Goal: Task Accomplishment & Management: Complete application form

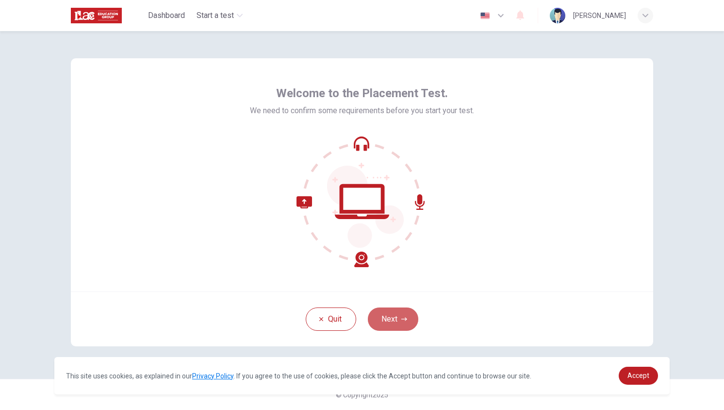
click at [400, 310] on button "Next" at bounding box center [393, 318] width 50 height 23
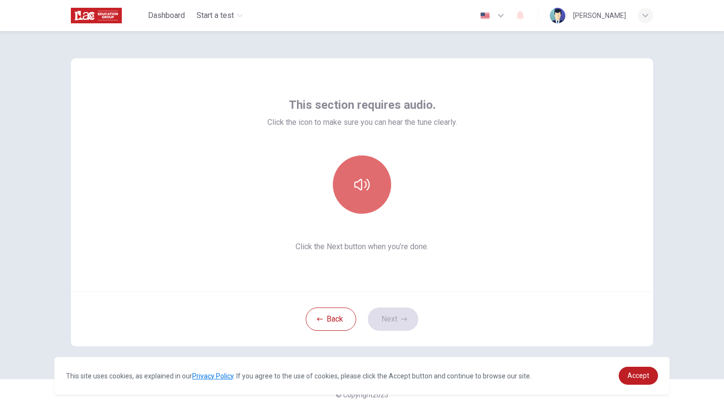
click at [387, 195] on button "button" at bounding box center [362, 184] width 58 height 58
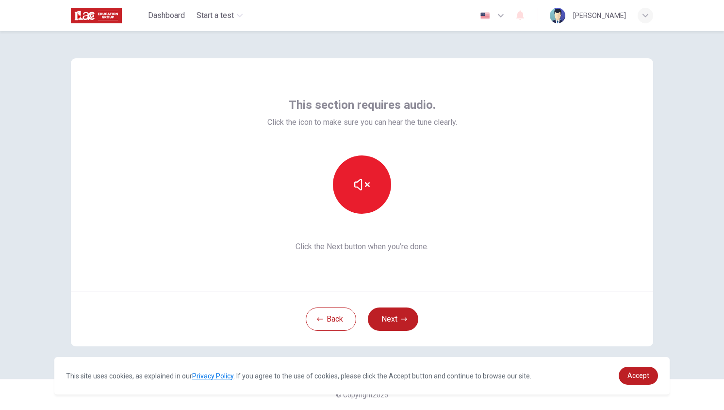
click at [463, 249] on div "This section requires audio. Click the icon to make sure you can hear the tune …" at bounding box center [362, 174] width 582 height 233
click at [367, 190] on icon "button" at bounding box center [362, 185] width 16 height 16
click at [410, 317] on button "Next" at bounding box center [393, 318] width 50 height 23
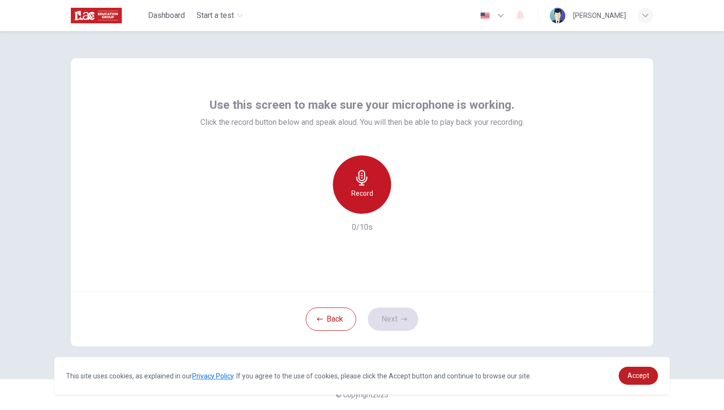
click at [354, 201] on div "Record" at bounding box center [362, 184] width 58 height 58
click at [422, 215] on div "Stop 3/10s" at bounding box center [362, 194] width 324 height 78
click at [366, 197] on h6 "Stop" at bounding box center [362, 193] width 15 height 12
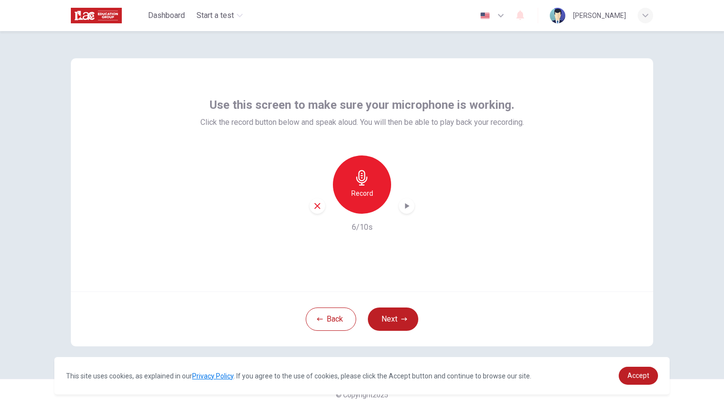
click at [408, 204] on icon "button" at bounding box center [407, 206] width 10 height 10
click at [408, 205] on icon "button" at bounding box center [406, 205] width 7 height 7
click at [407, 205] on icon "button" at bounding box center [407, 206] width 4 height 6
click at [407, 314] on button "Next" at bounding box center [393, 318] width 50 height 23
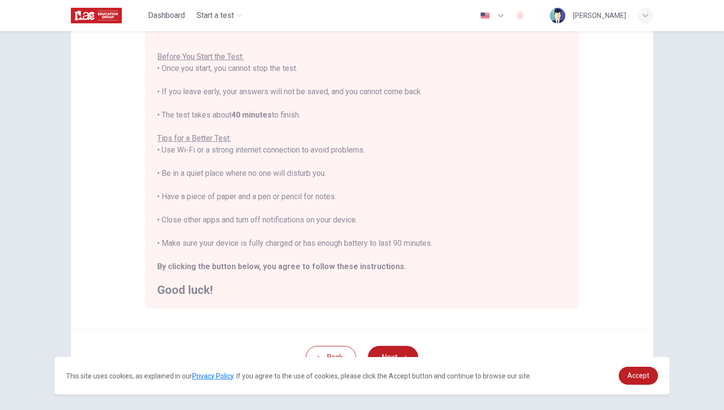
scroll to position [130, 0]
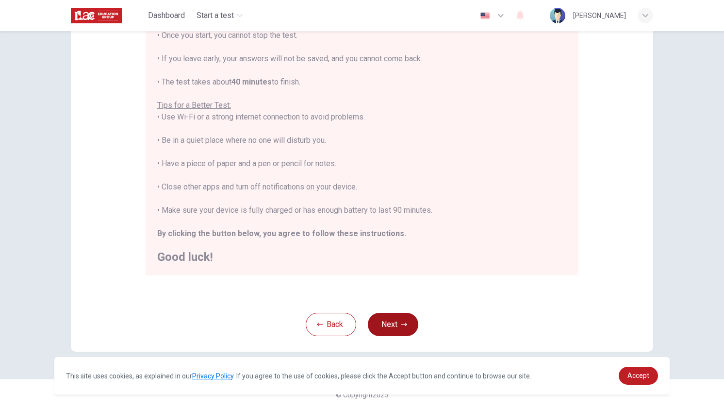
click at [388, 325] on button "Next" at bounding box center [393, 323] width 50 height 23
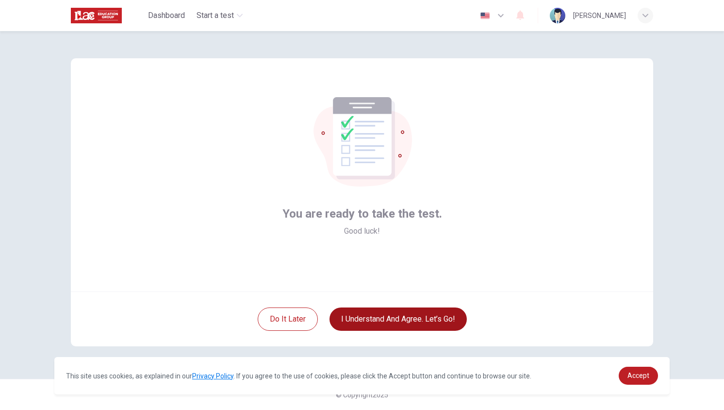
scroll to position [0, 0]
click at [379, 318] on button "I understand and agree. Let’s go!" at bounding box center [397, 318] width 137 height 23
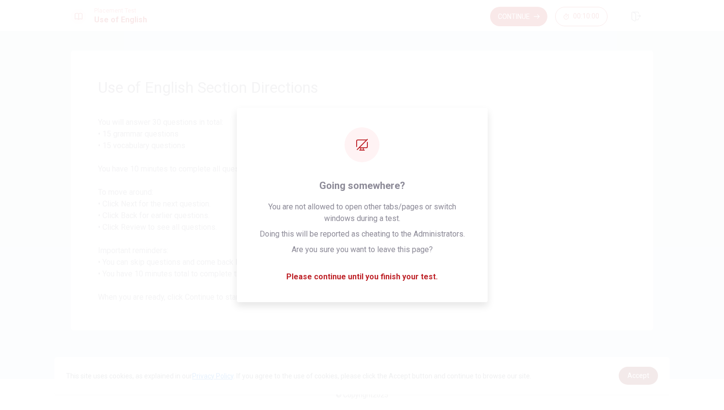
click at [639, 380] on link "Accept" at bounding box center [638, 375] width 39 height 18
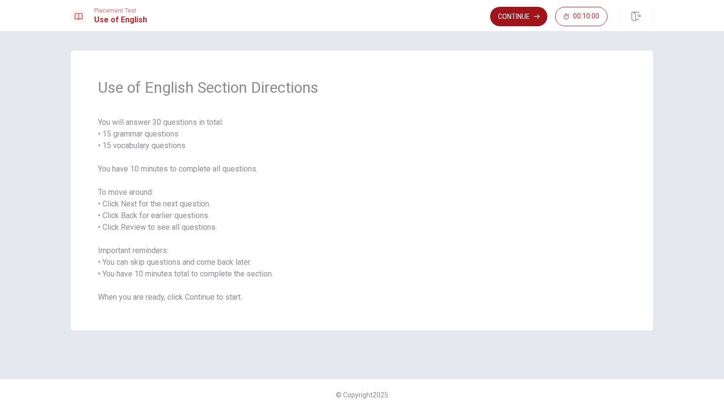
click at [523, 16] on button "Continue" at bounding box center [518, 16] width 57 height 19
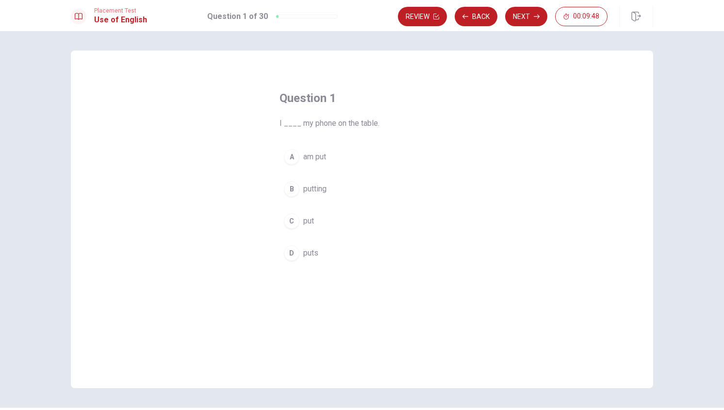
click at [296, 217] on button "C put" at bounding box center [361, 221] width 165 height 24
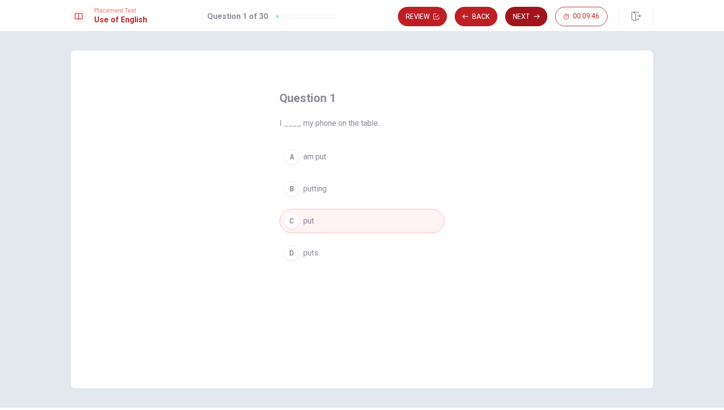
click at [527, 18] on button "Next" at bounding box center [526, 16] width 42 height 19
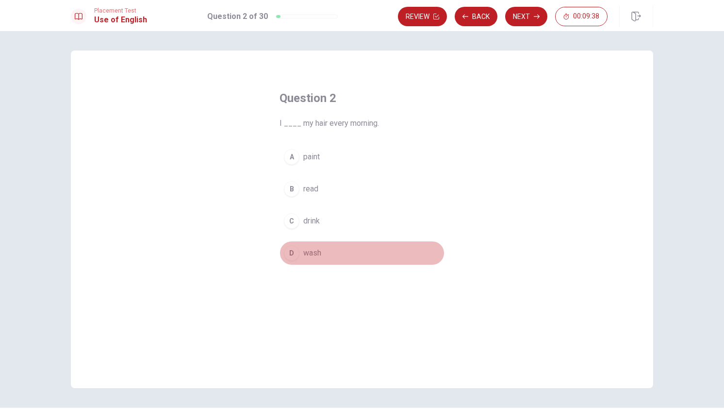
click at [290, 256] on div "D" at bounding box center [292, 253] width 16 height 16
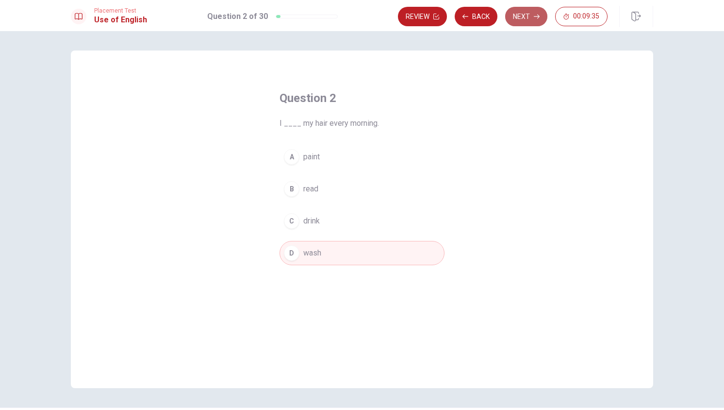
click at [528, 20] on button "Next" at bounding box center [526, 16] width 42 height 19
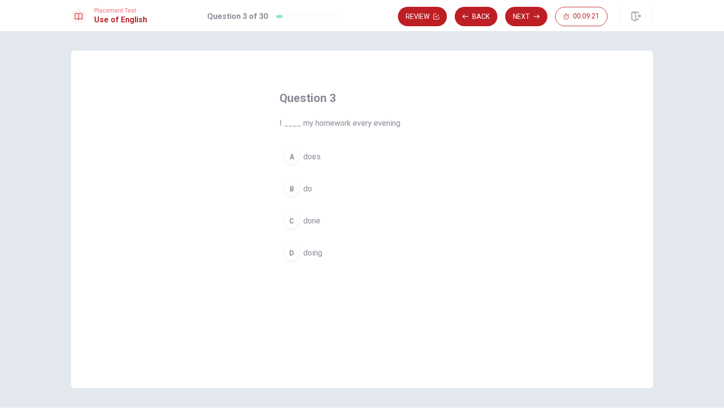
click at [289, 188] on div "B" at bounding box center [292, 189] width 16 height 16
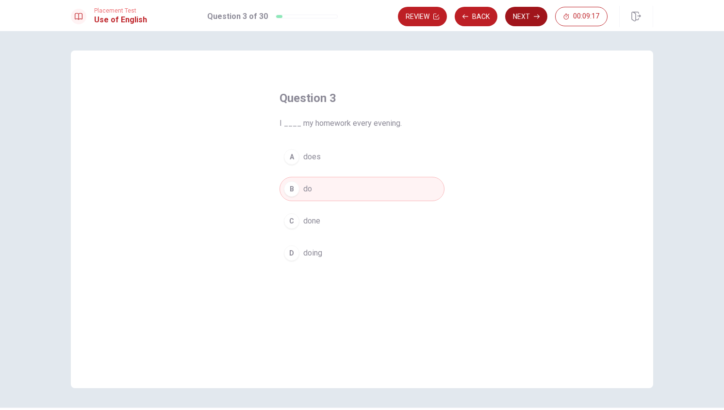
click at [525, 18] on button "Next" at bounding box center [526, 16] width 42 height 19
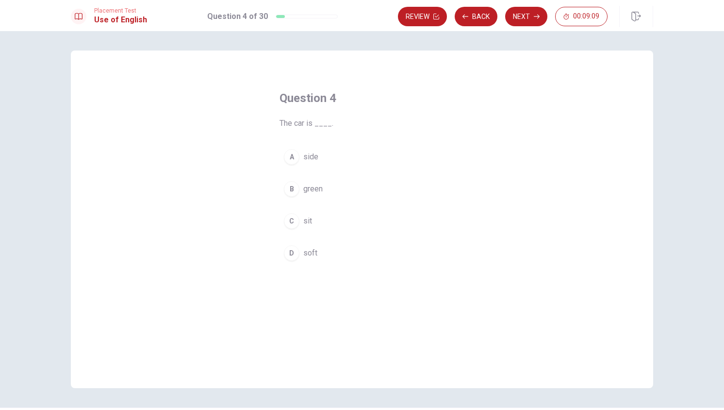
click at [292, 187] on div "B" at bounding box center [292, 189] width 16 height 16
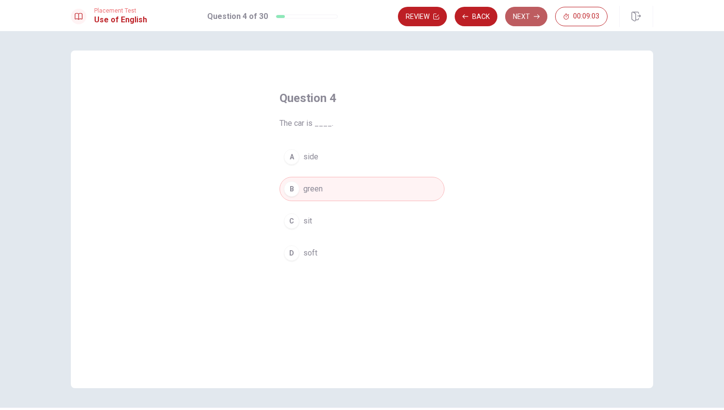
click at [536, 17] on icon "button" at bounding box center [537, 17] width 6 height 6
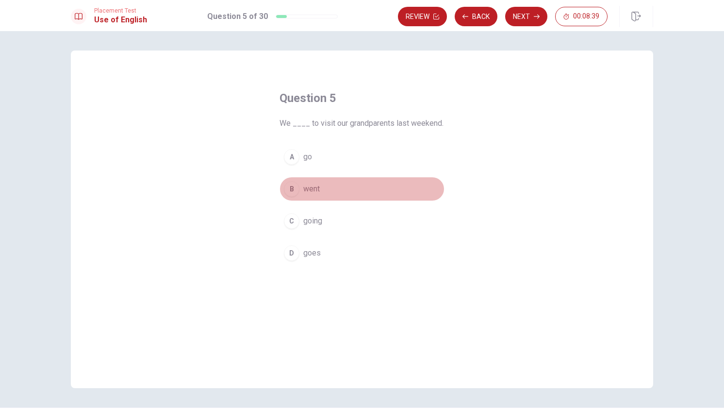
click at [289, 191] on div "B" at bounding box center [292, 189] width 16 height 16
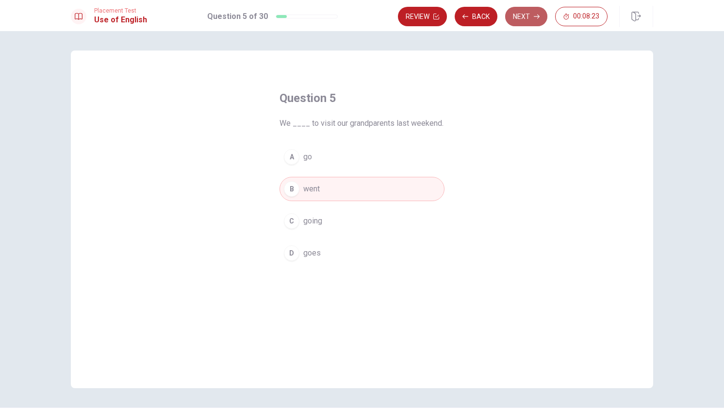
click at [526, 13] on button "Next" at bounding box center [526, 16] width 42 height 19
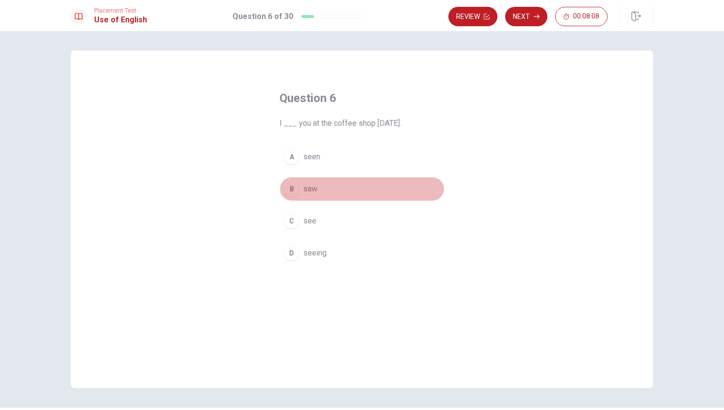
click at [289, 189] on div "B" at bounding box center [292, 189] width 16 height 16
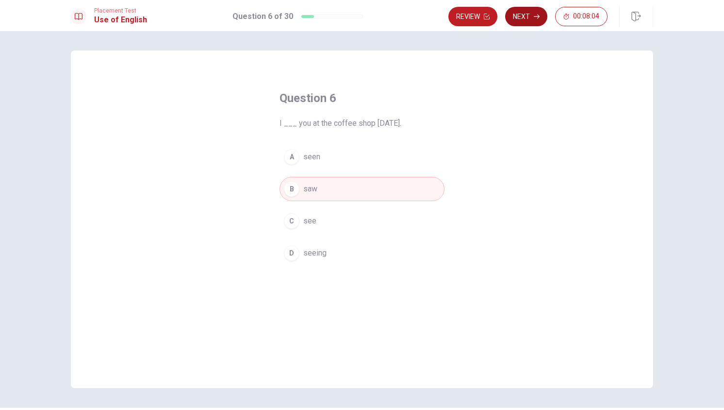
click at [525, 13] on button "Next" at bounding box center [526, 16] width 42 height 19
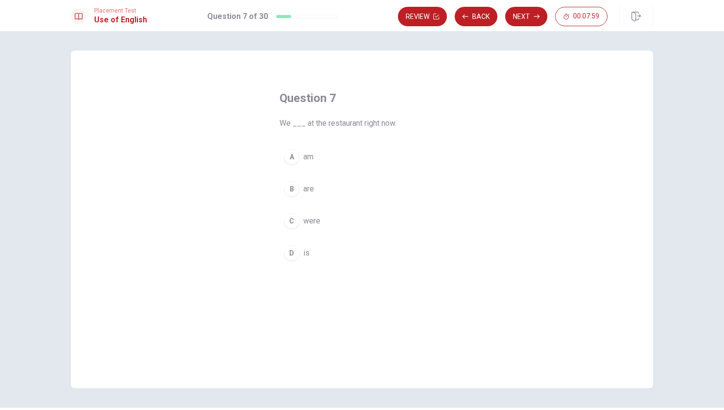
click at [290, 187] on div "B" at bounding box center [292, 189] width 16 height 16
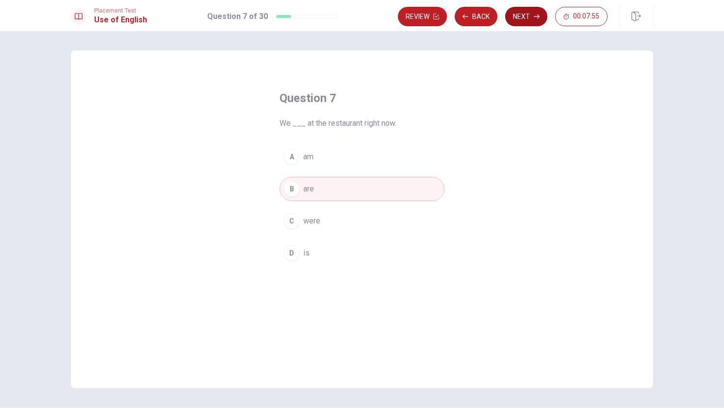
click at [516, 19] on button "Next" at bounding box center [526, 16] width 42 height 19
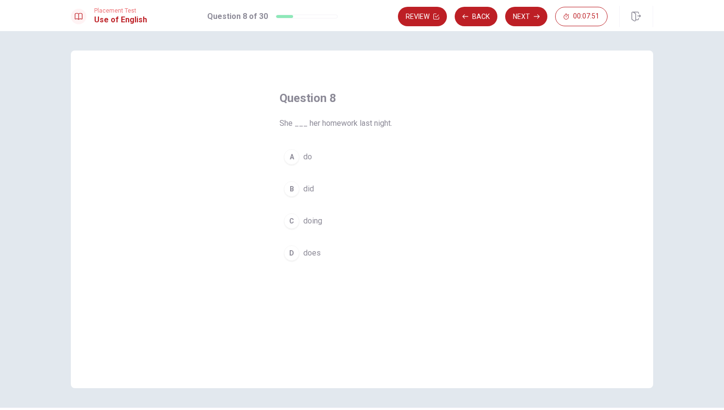
click at [291, 187] on div "B" at bounding box center [292, 189] width 16 height 16
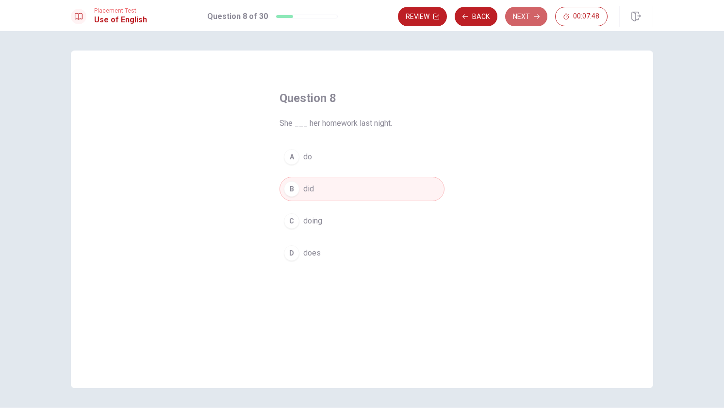
click at [530, 16] on button "Next" at bounding box center [526, 16] width 42 height 19
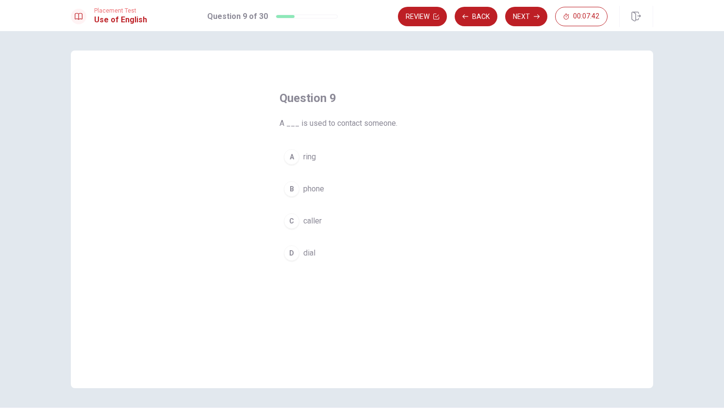
click at [295, 189] on div "B" at bounding box center [292, 189] width 16 height 16
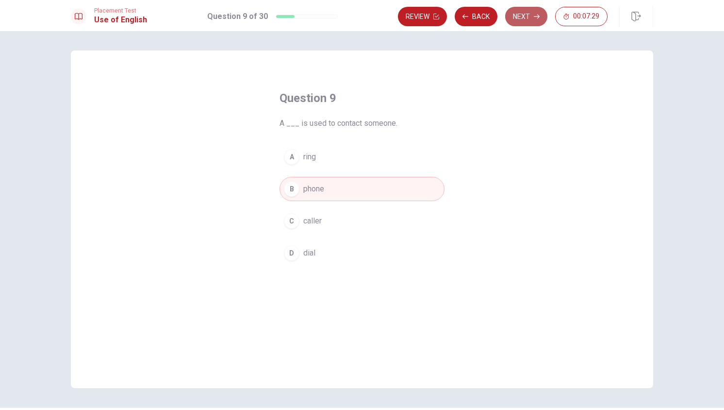
click at [525, 18] on button "Next" at bounding box center [526, 16] width 42 height 19
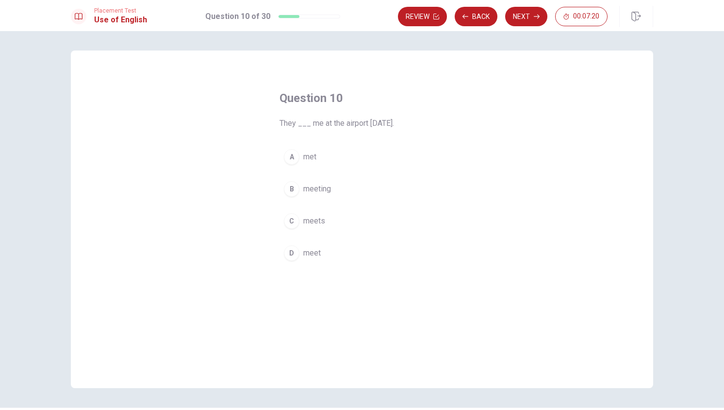
click at [303, 154] on span "met" at bounding box center [309, 157] width 13 height 12
click at [533, 14] on button "Next" at bounding box center [526, 16] width 42 height 19
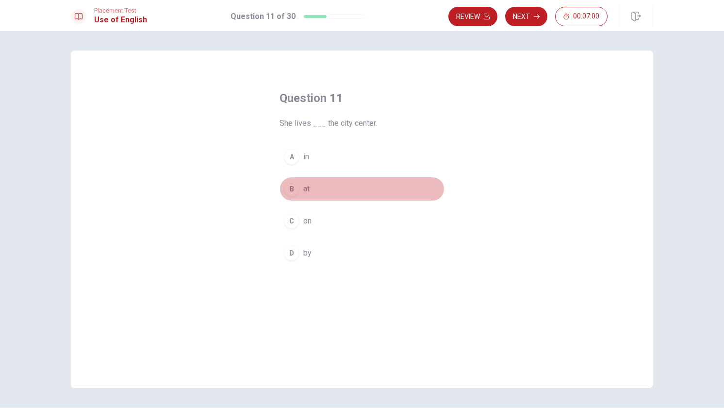
click at [301, 184] on button "B at" at bounding box center [361, 189] width 165 height 24
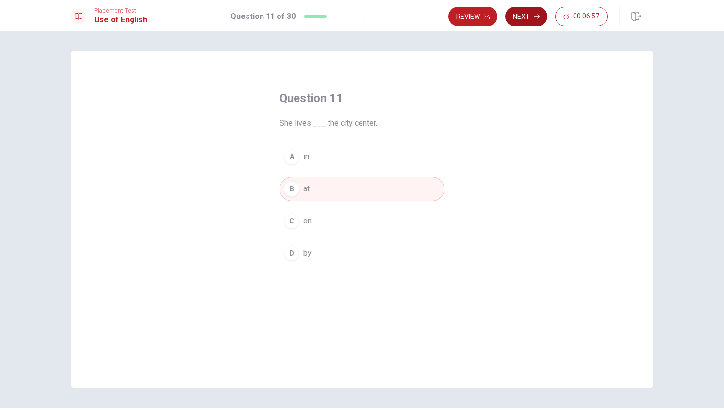
click at [524, 16] on button "Next" at bounding box center [526, 16] width 42 height 19
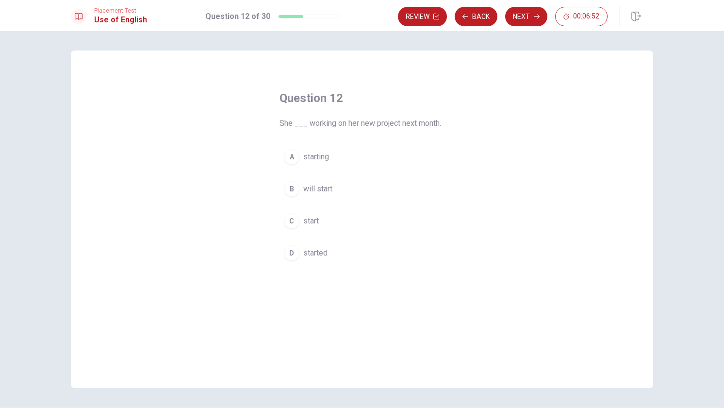
click at [315, 186] on span "will start" at bounding box center [317, 189] width 29 height 12
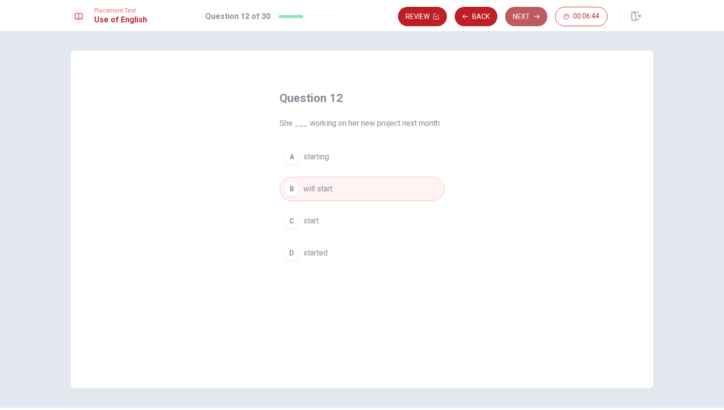
click at [534, 16] on icon "button" at bounding box center [537, 17] width 6 height 6
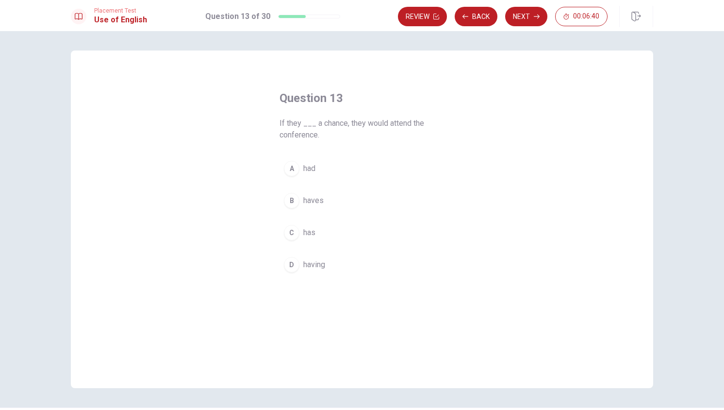
click at [314, 235] on button "C has" at bounding box center [361, 232] width 165 height 24
click at [337, 165] on button "A had" at bounding box center [361, 168] width 165 height 24
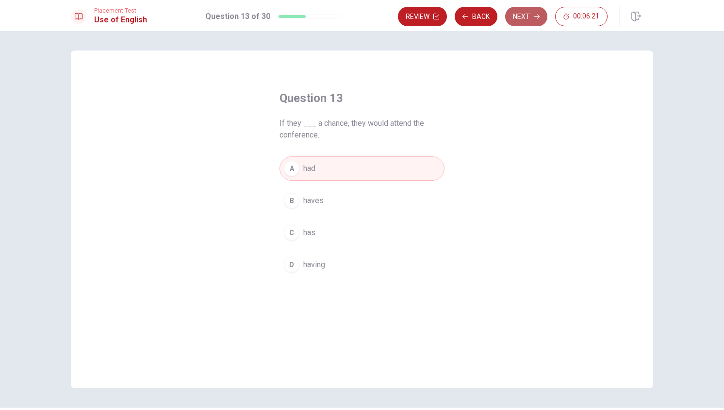
click at [526, 16] on button "Next" at bounding box center [526, 16] width 42 height 19
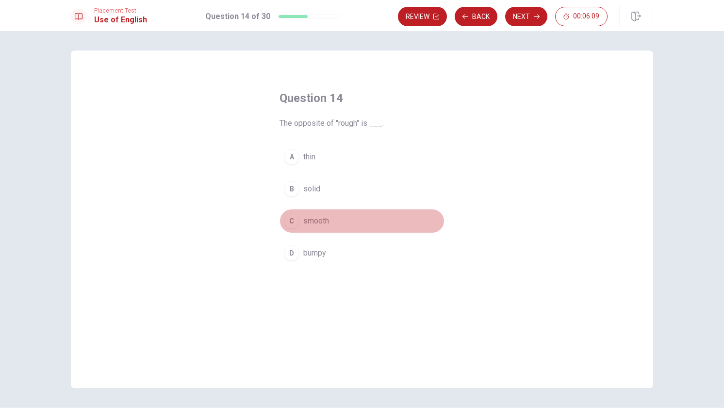
click at [288, 225] on div "C" at bounding box center [292, 221] width 16 height 16
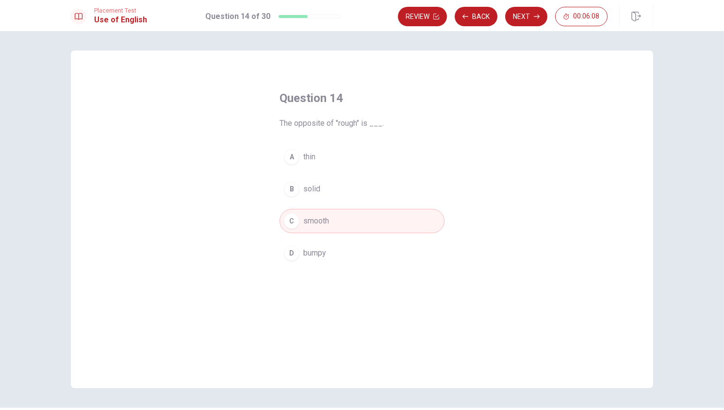
click at [537, 17] on icon "button" at bounding box center [537, 17] width 6 height 6
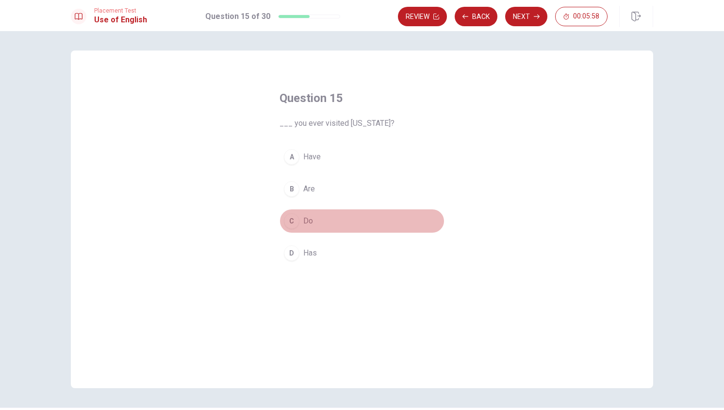
click at [293, 221] on div "C" at bounding box center [292, 221] width 16 height 16
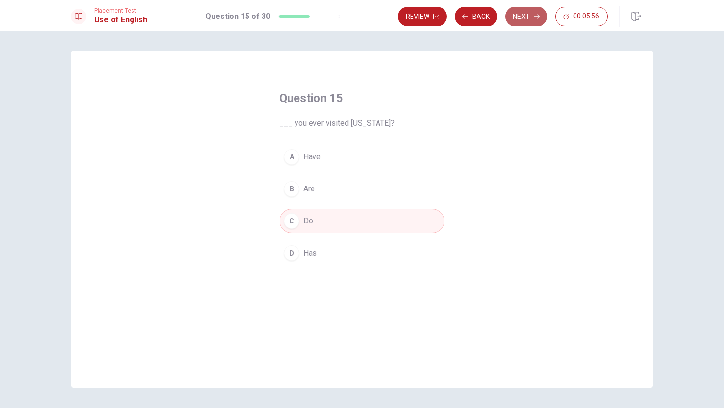
click at [525, 20] on button "Next" at bounding box center [526, 16] width 42 height 19
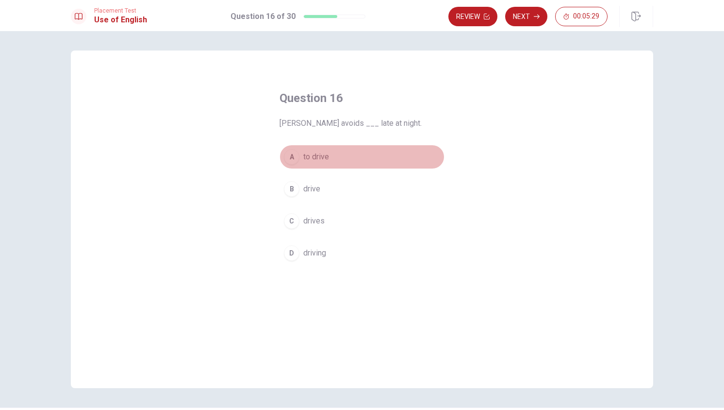
click at [317, 157] on span "to drive" at bounding box center [316, 157] width 26 height 12
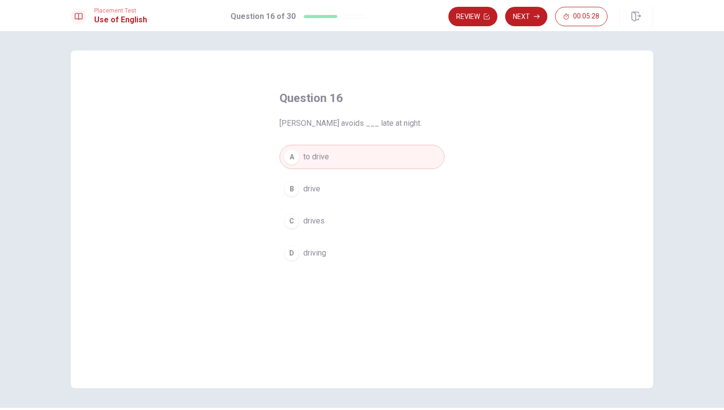
click at [517, 12] on button "Next" at bounding box center [526, 16] width 42 height 19
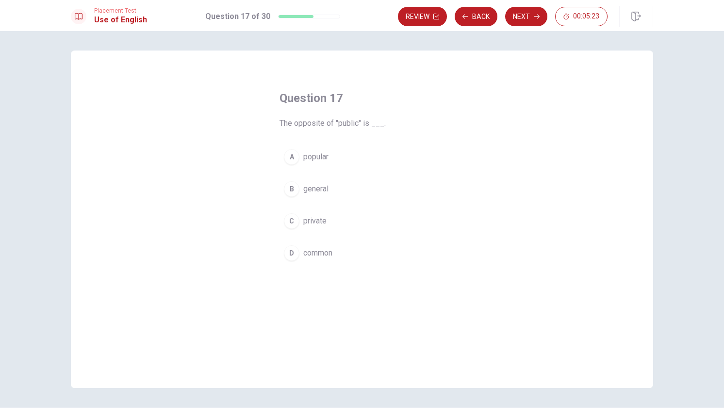
click at [309, 221] on span "private" at bounding box center [314, 221] width 23 height 12
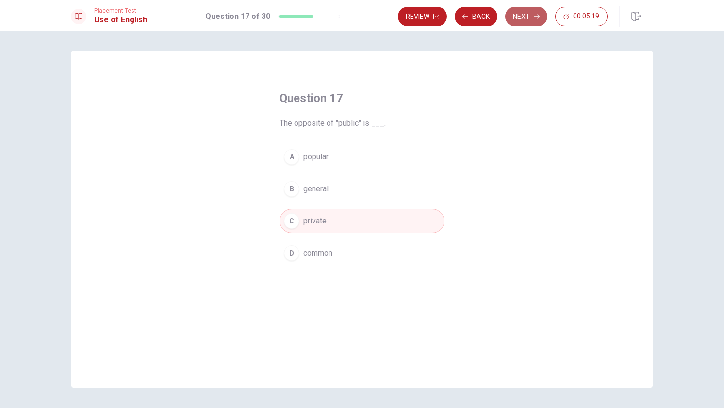
click at [528, 16] on button "Next" at bounding box center [526, 16] width 42 height 19
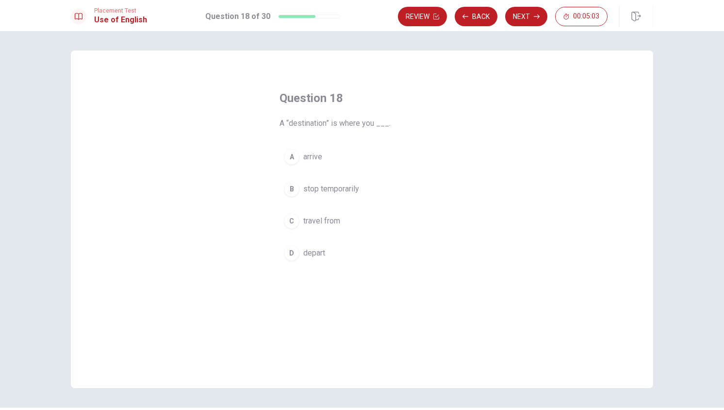
click at [313, 155] on span "arrive" at bounding box center [312, 157] width 19 height 12
click at [519, 19] on button "Next" at bounding box center [526, 16] width 42 height 19
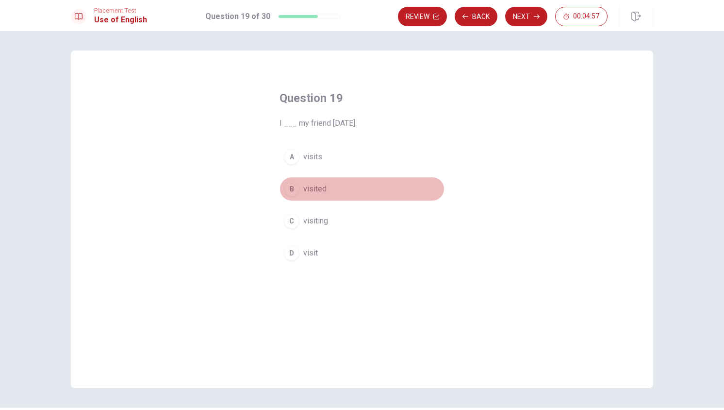
click at [325, 185] on button "B visited" at bounding box center [361, 189] width 165 height 24
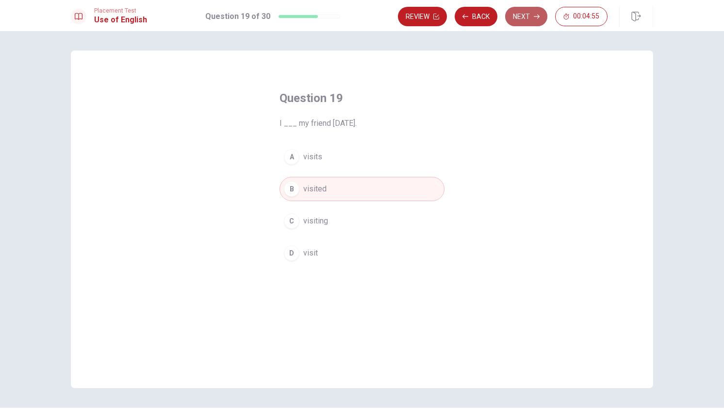
click at [532, 14] on button "Next" at bounding box center [526, 16] width 42 height 19
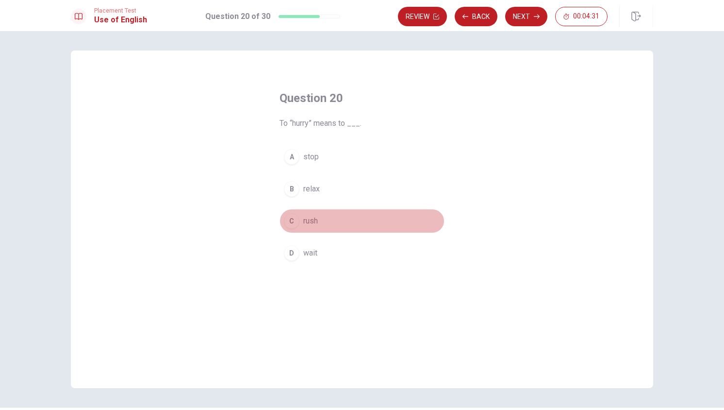
drag, startPoint x: 312, startPoint y: 221, endPoint x: 382, endPoint y: 172, distance: 85.3
click at [312, 221] on span "rush" at bounding box center [310, 221] width 15 height 12
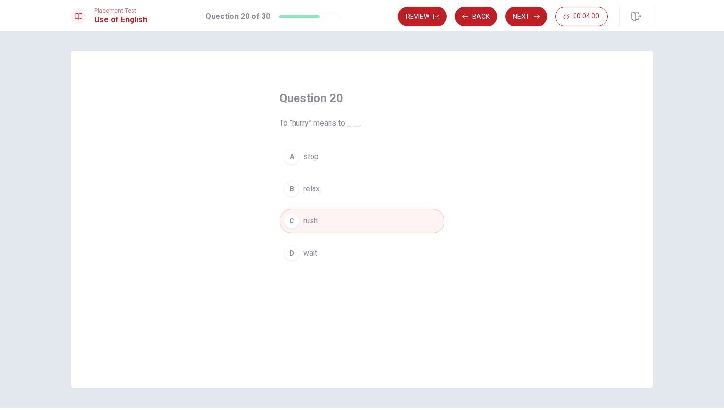
click at [529, 17] on button "Next" at bounding box center [526, 16] width 42 height 19
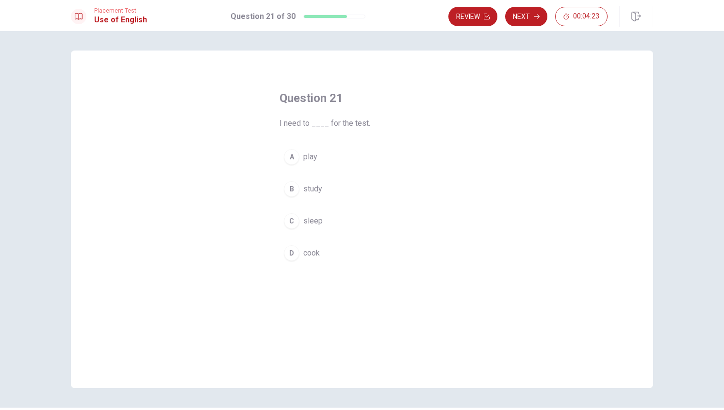
click at [302, 182] on button "B study" at bounding box center [361, 189] width 165 height 24
click at [528, 19] on button "Next" at bounding box center [526, 16] width 42 height 19
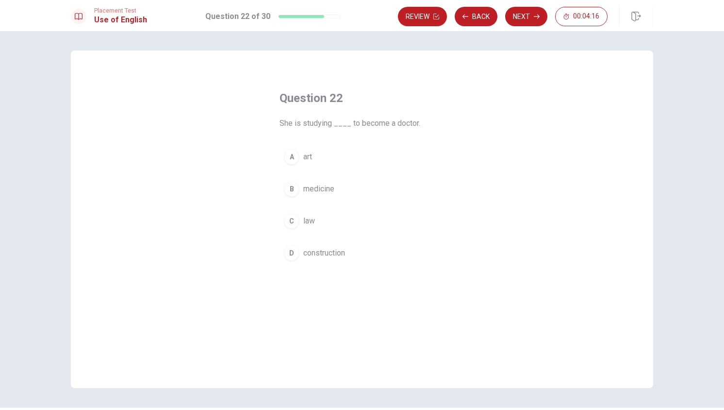
click at [322, 189] on span "medicine" at bounding box center [318, 189] width 31 height 12
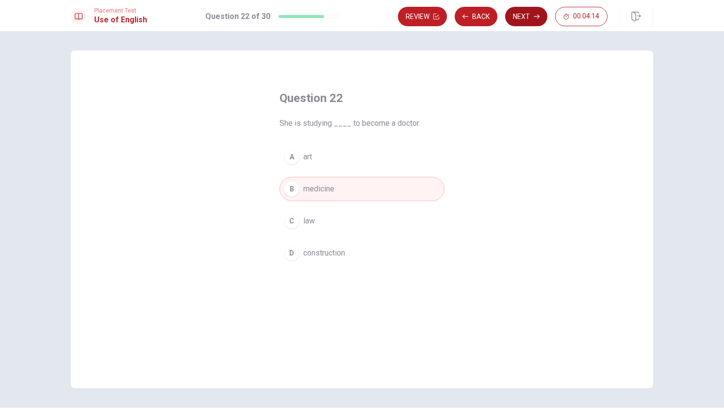
click at [519, 18] on button "Next" at bounding box center [526, 16] width 42 height 19
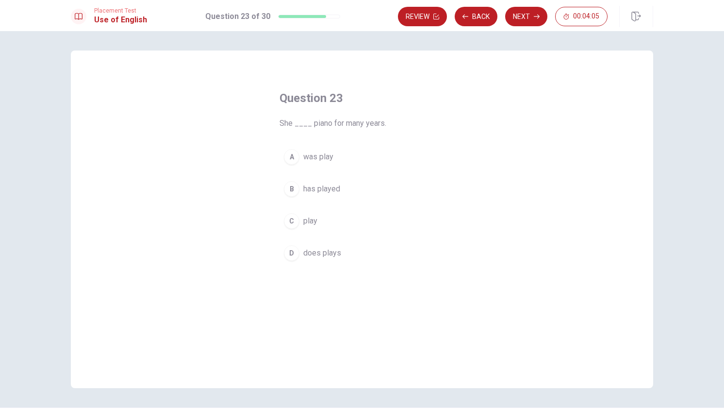
click at [326, 190] on span "has played" at bounding box center [321, 189] width 37 height 12
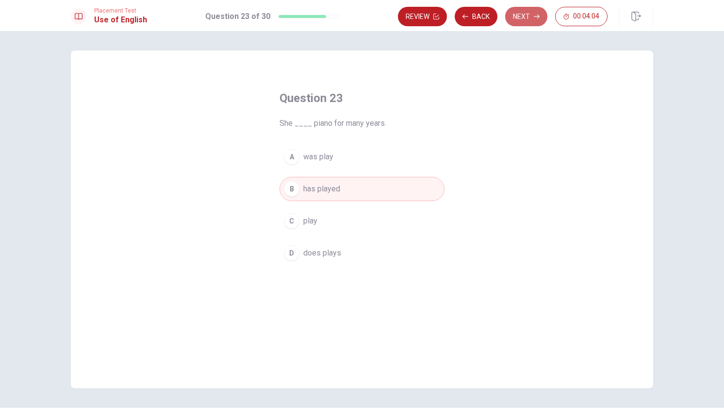
click at [532, 18] on button "Next" at bounding box center [526, 16] width 42 height 19
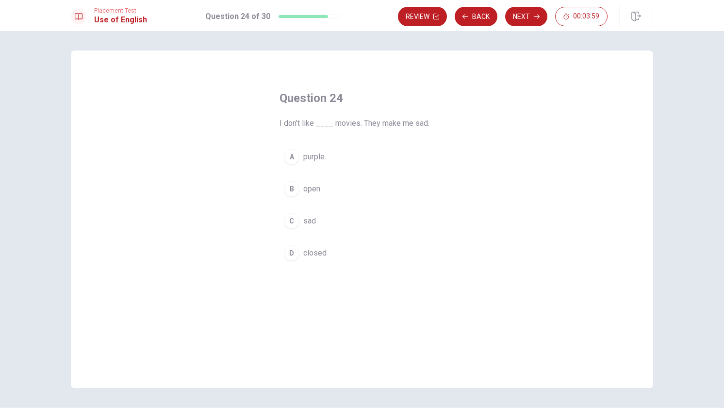
click at [309, 221] on span "sad" at bounding box center [309, 221] width 13 height 12
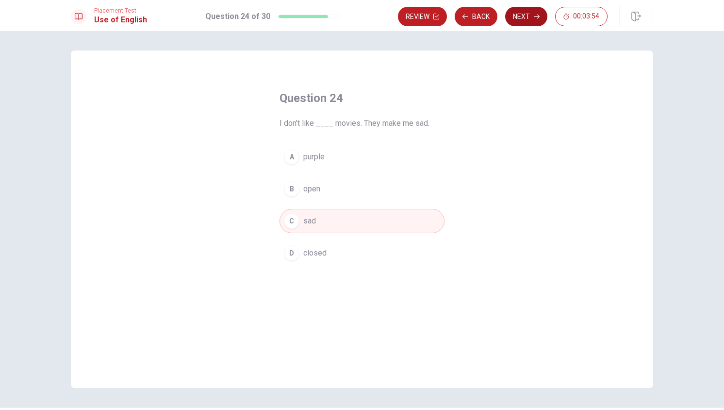
click at [528, 18] on button "Next" at bounding box center [526, 16] width 42 height 19
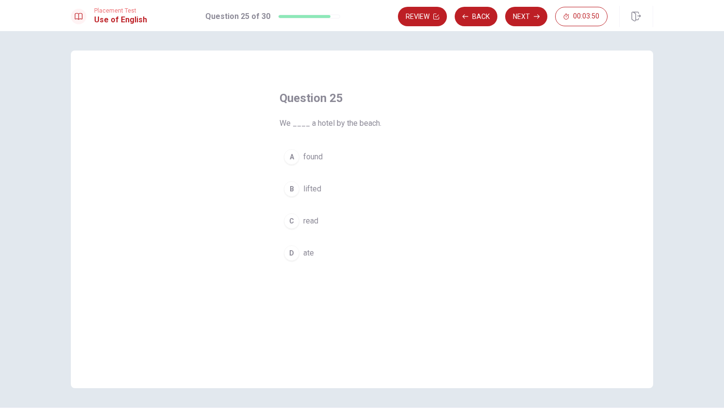
click at [316, 152] on span "found" at bounding box center [312, 157] width 19 height 12
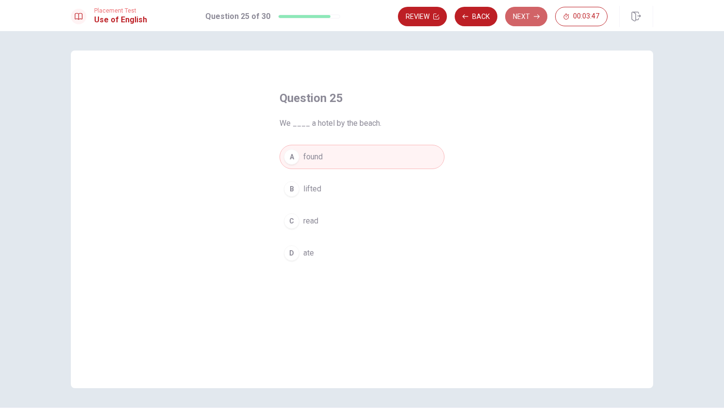
click at [529, 17] on button "Next" at bounding box center [526, 16] width 42 height 19
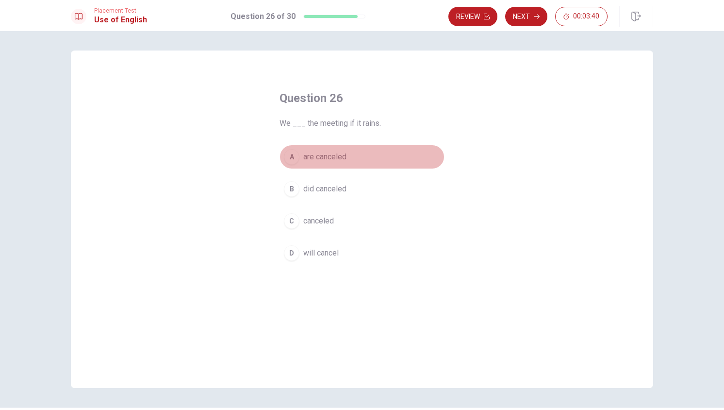
click at [337, 155] on span "are canceled" at bounding box center [324, 157] width 43 height 12
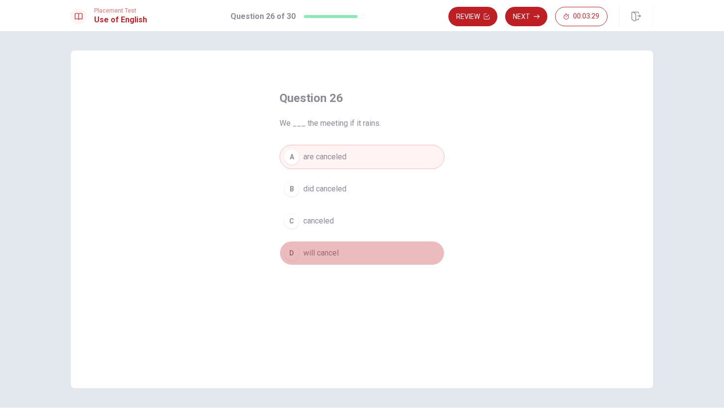
click at [335, 253] on span "will cancel" at bounding box center [320, 253] width 35 height 12
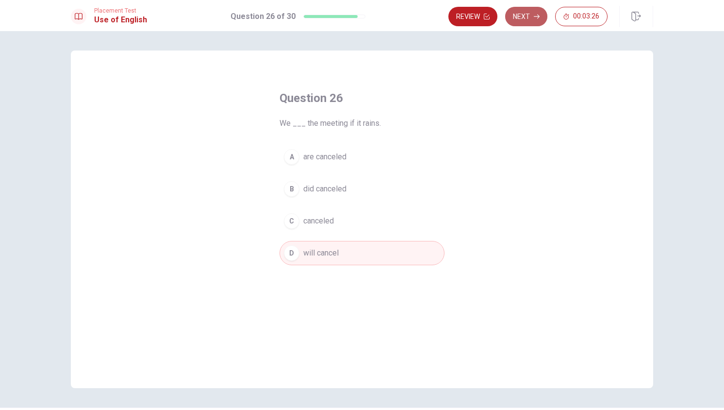
click at [531, 16] on button "Next" at bounding box center [526, 16] width 42 height 19
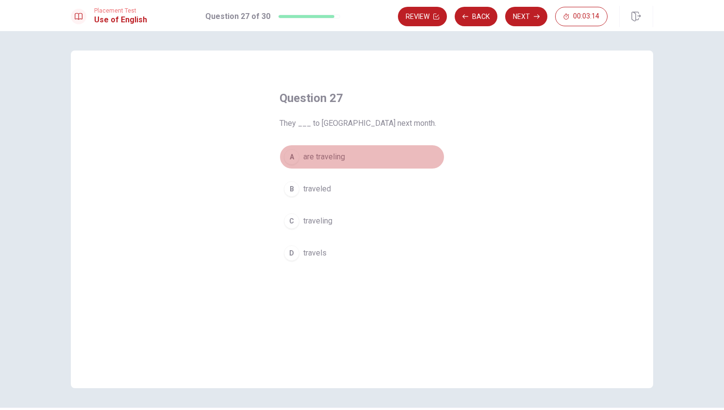
click at [337, 157] on span "are traveling" at bounding box center [324, 157] width 42 height 12
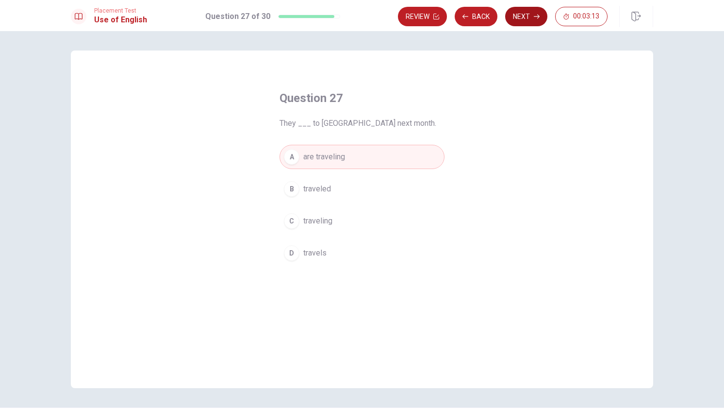
click at [532, 16] on button "Next" at bounding box center [526, 16] width 42 height 19
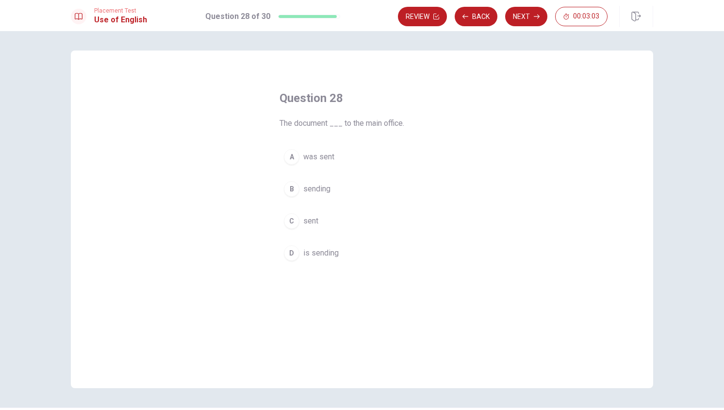
click at [327, 155] on span "was sent" at bounding box center [318, 157] width 31 height 12
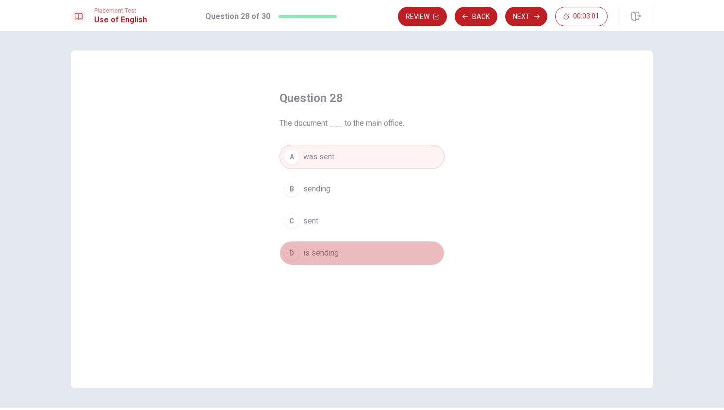
click at [330, 252] on span "is sending" at bounding box center [320, 253] width 35 height 12
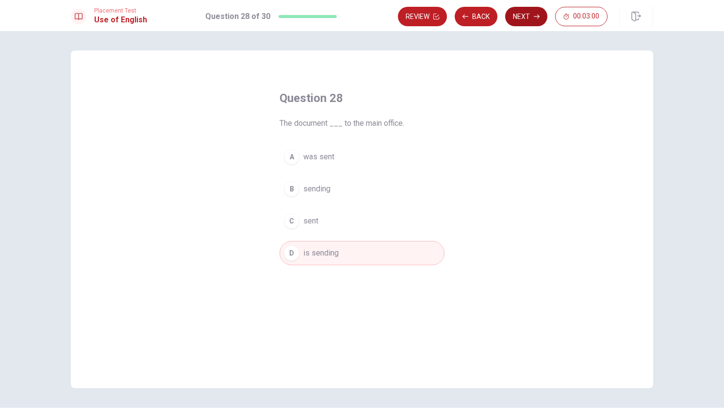
click at [533, 13] on button "Next" at bounding box center [526, 16] width 42 height 19
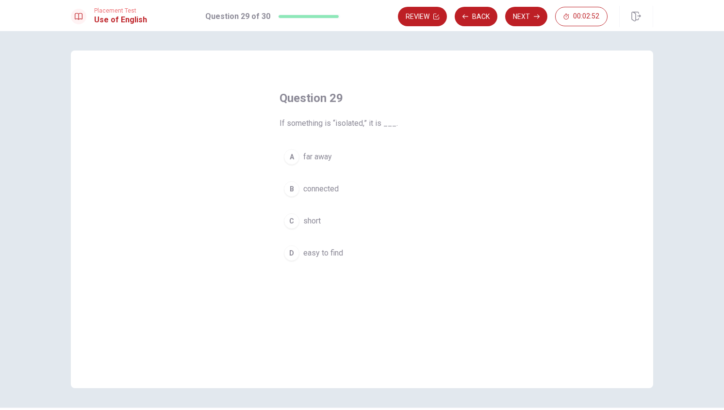
click at [318, 155] on span "far away" at bounding box center [317, 157] width 29 height 12
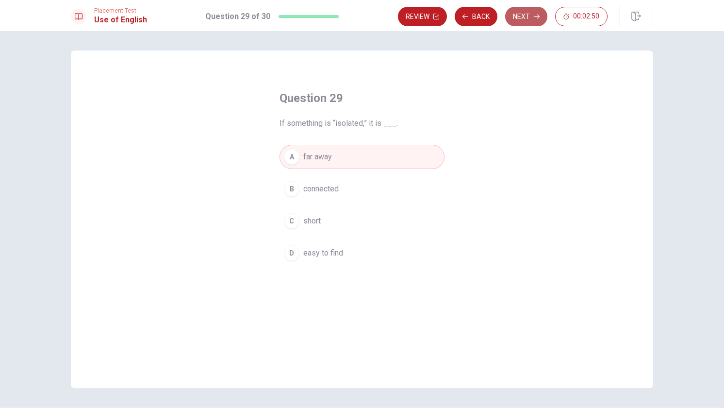
click at [522, 16] on button "Next" at bounding box center [526, 16] width 42 height 19
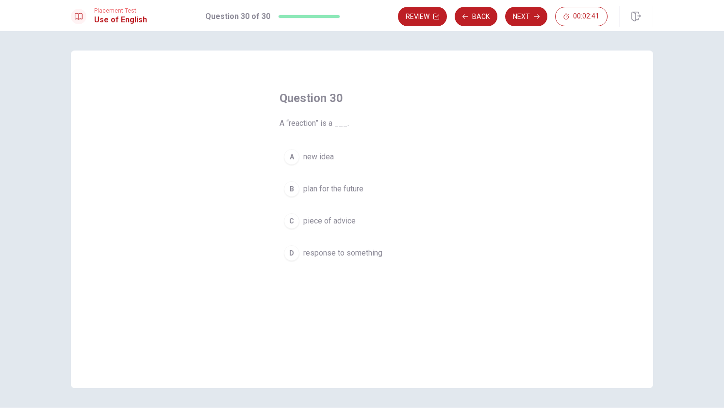
click at [341, 253] on span "response to something" at bounding box center [342, 253] width 79 height 12
click at [530, 17] on button "Next" at bounding box center [526, 16] width 42 height 19
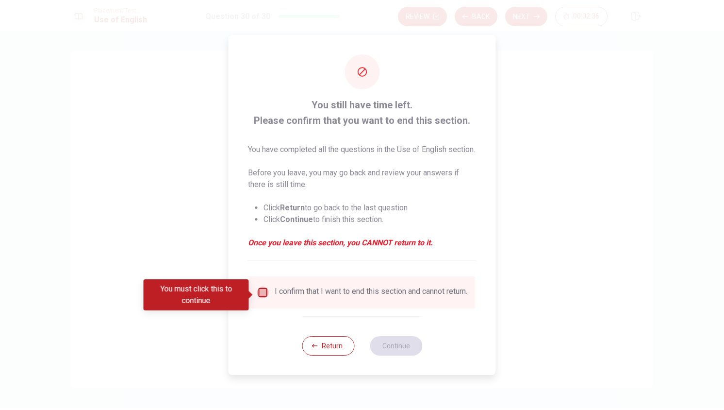
click at [262, 296] on input "You must click this to continue" at bounding box center [263, 292] width 12 height 12
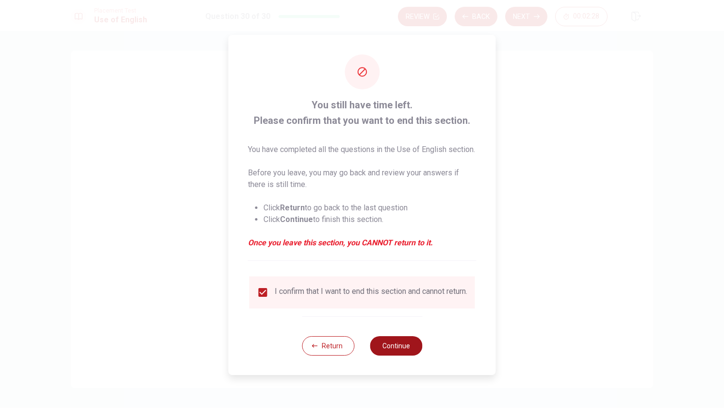
click at [412, 355] on button "Continue" at bounding box center [396, 345] width 52 height 19
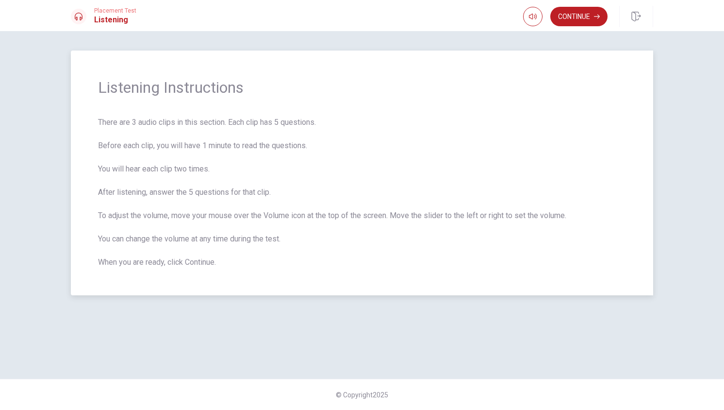
drag, startPoint x: 596, startPoint y: 88, endPoint x: 587, endPoint y: 73, distance: 17.6
click at [591, 76] on div "Listening Instructions There are 3 audio clips in this section. Each clip has 5…" at bounding box center [362, 172] width 582 height 245
click at [591, 16] on button "Continue" at bounding box center [578, 16] width 57 height 19
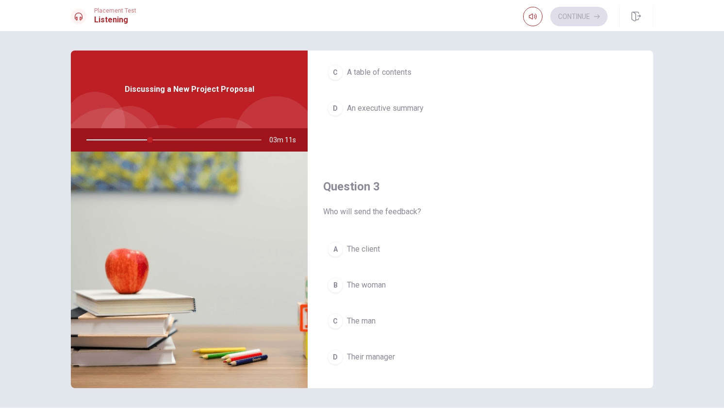
scroll to position [437, 0]
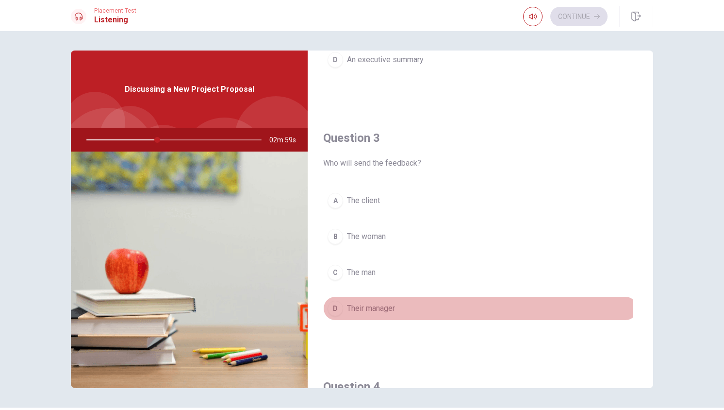
click at [333, 305] on div "D" at bounding box center [336, 308] width 16 height 16
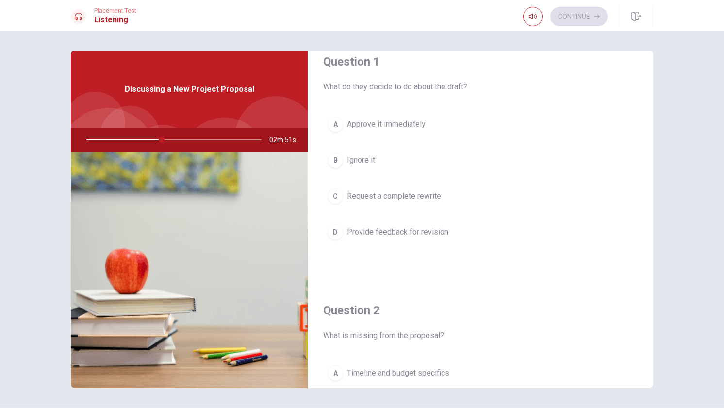
scroll to position [0, 0]
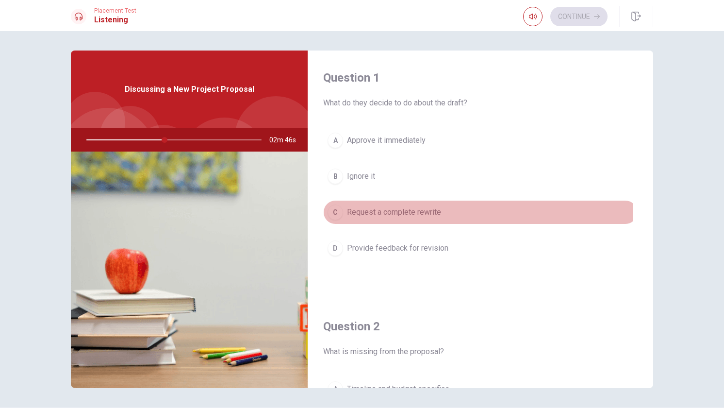
drag, startPoint x: 330, startPoint y: 212, endPoint x: 338, endPoint y: 213, distance: 7.8
click at [330, 212] on div "C" at bounding box center [336, 212] width 16 height 16
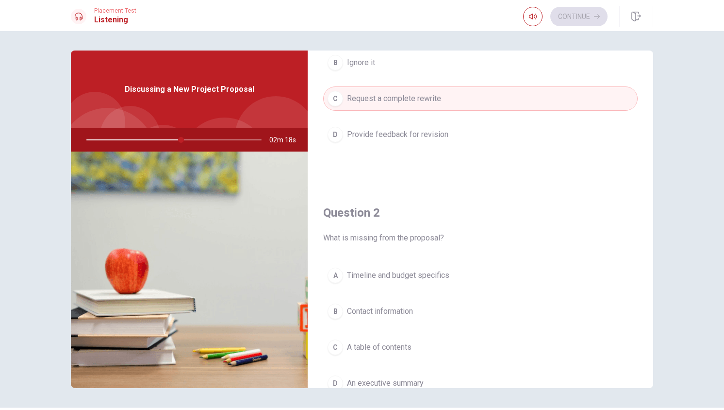
scroll to position [194, 0]
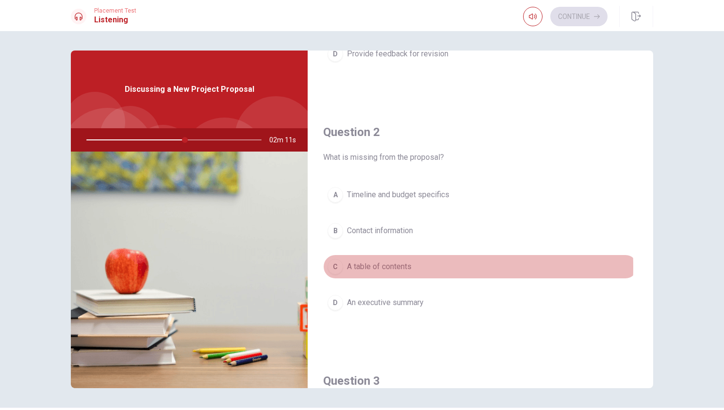
click at [336, 266] on div "C" at bounding box center [336, 267] width 16 height 16
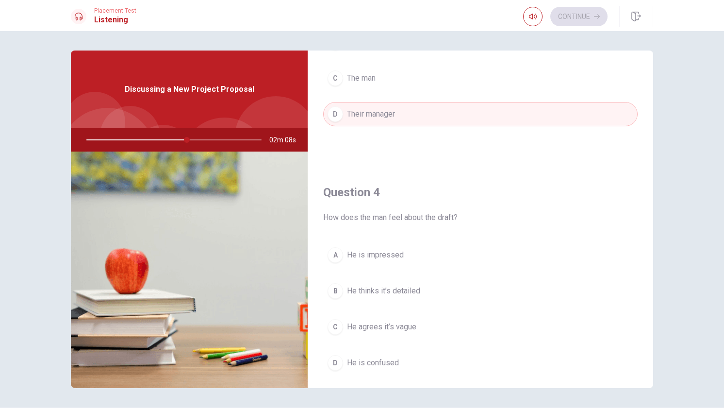
scroll to position [679, 0]
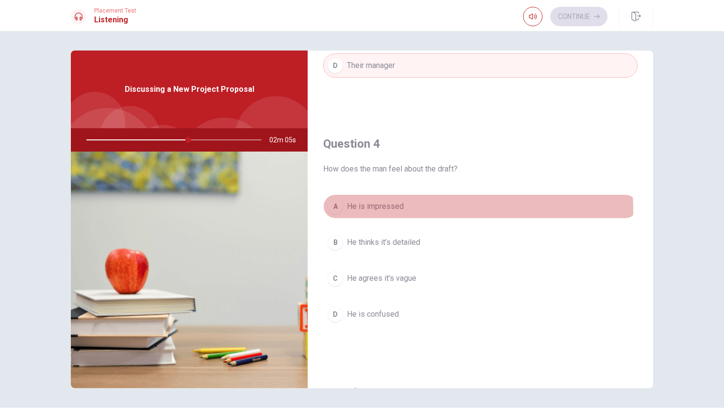
click at [369, 210] on span "He is impressed" at bounding box center [375, 206] width 57 height 12
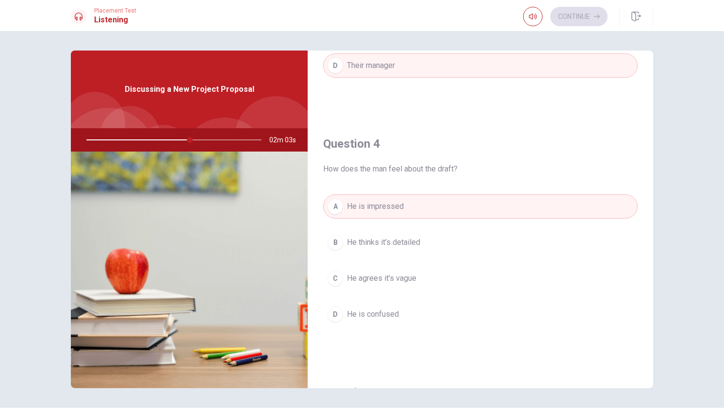
click at [378, 247] on span "He thinks it’s detailed" at bounding box center [383, 242] width 73 height 12
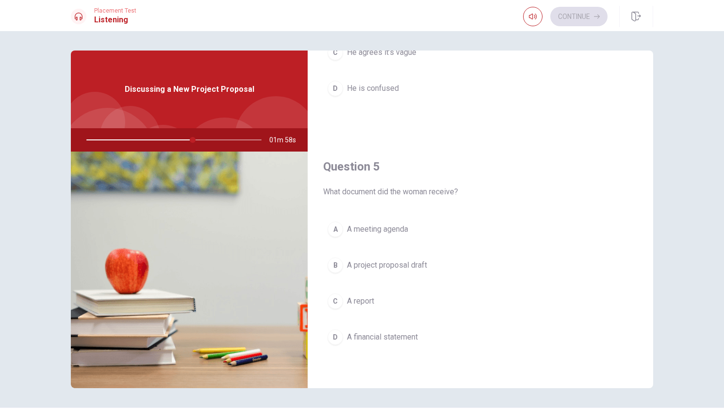
scroll to position [29, 0]
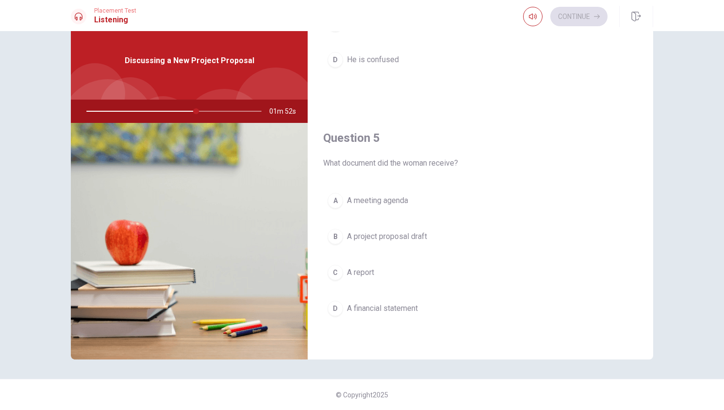
click at [368, 233] on span "A project proposal draft" at bounding box center [387, 236] width 80 height 12
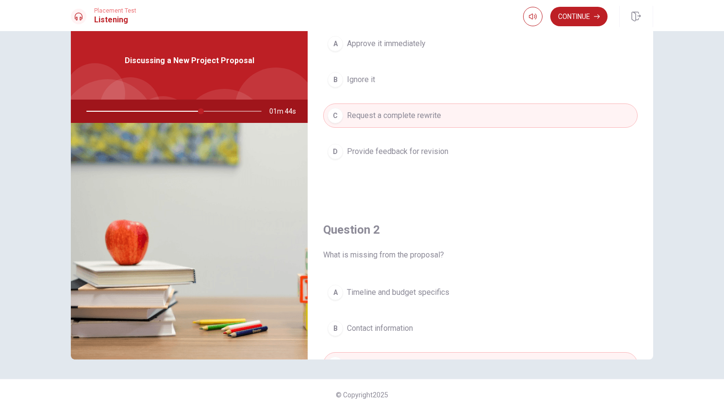
scroll to position [0, 0]
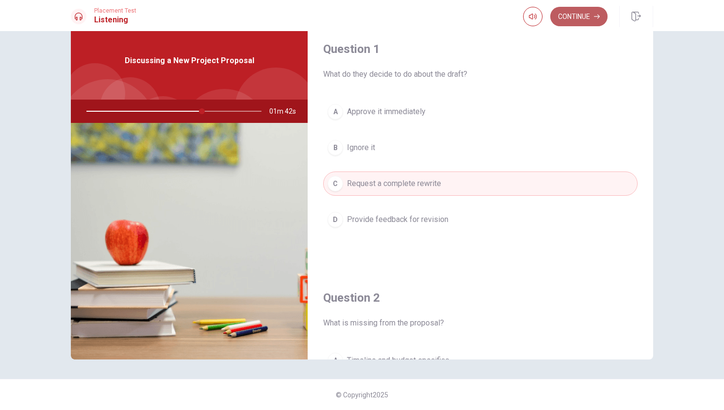
click at [584, 18] on button "Continue" at bounding box center [578, 16] width 57 height 19
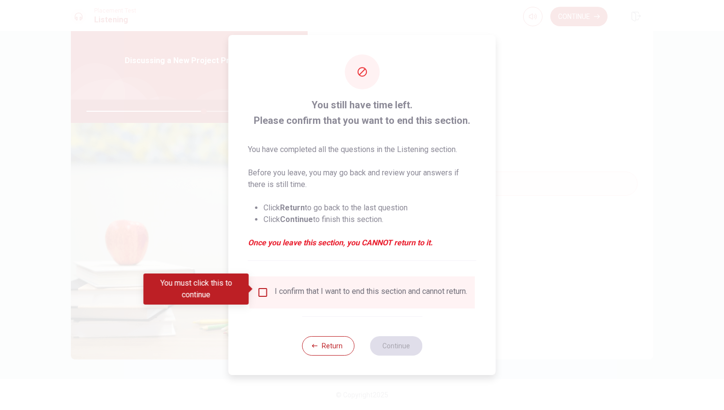
click at [259, 286] on input "You must click this to continue" at bounding box center [263, 292] width 12 height 12
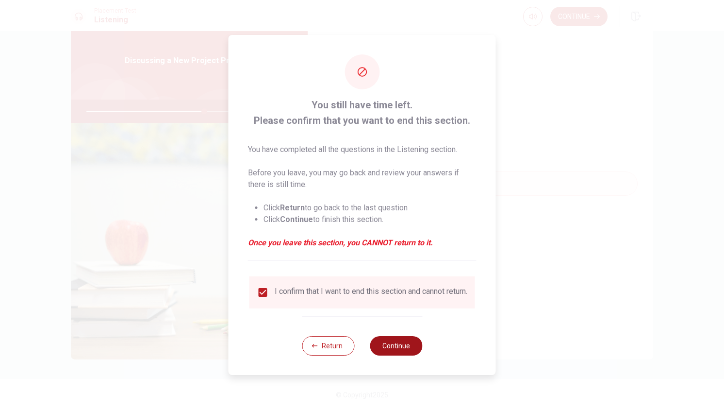
click at [402, 348] on button "Continue" at bounding box center [396, 345] width 52 height 19
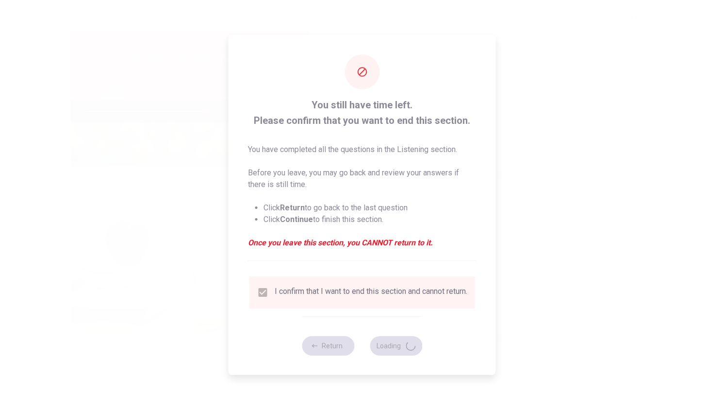
type input "68"
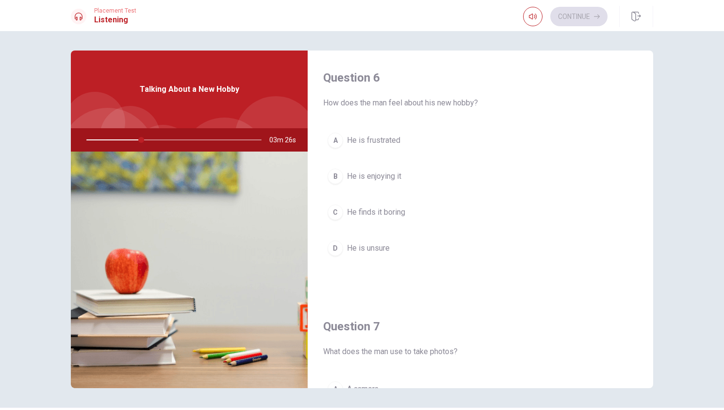
click at [332, 179] on div "B" at bounding box center [336, 176] width 16 height 16
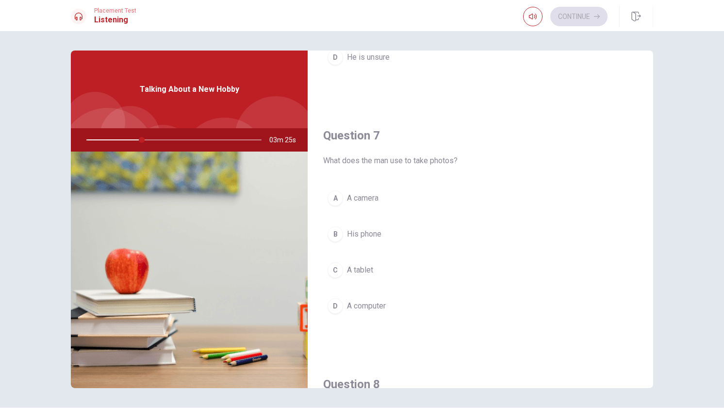
scroll to position [243, 0]
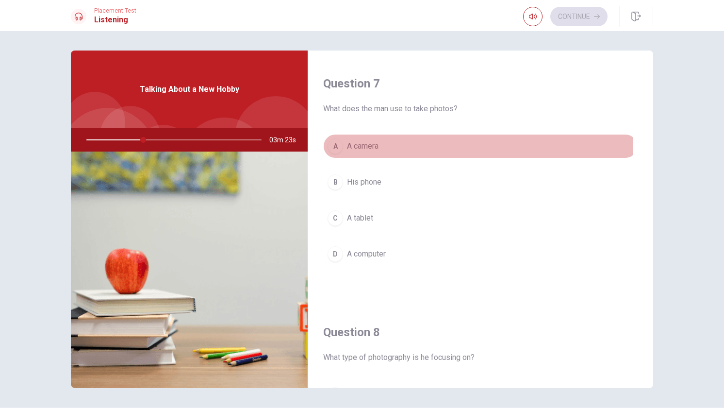
click at [367, 145] on span "A camera" at bounding box center [363, 146] width 32 height 12
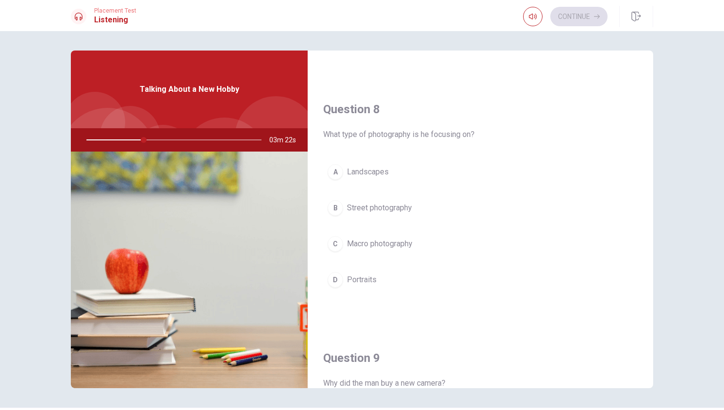
scroll to position [485, 0]
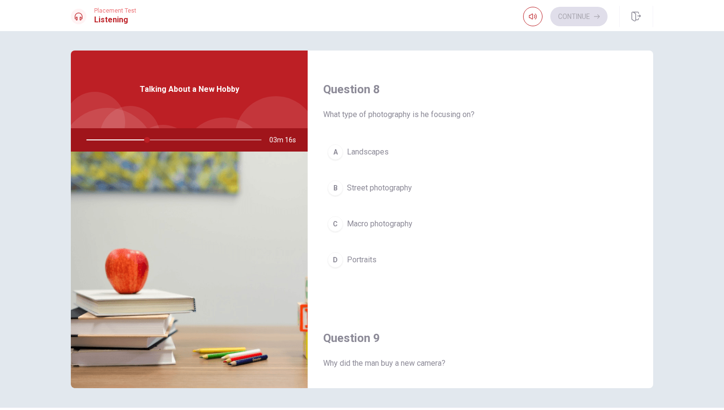
click at [396, 155] on button "A Landscapes" at bounding box center [480, 152] width 314 height 24
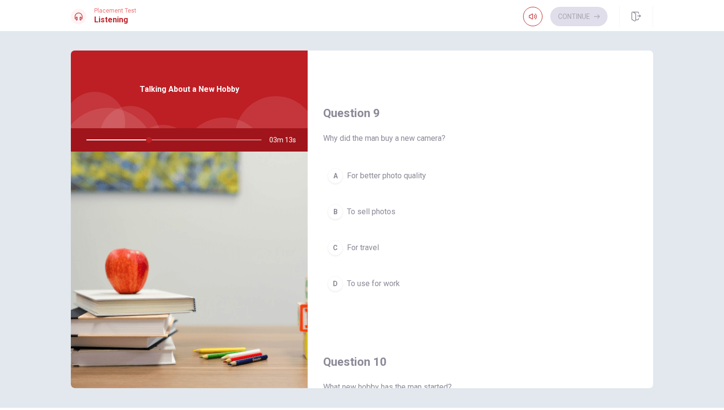
scroll to position [728, 0]
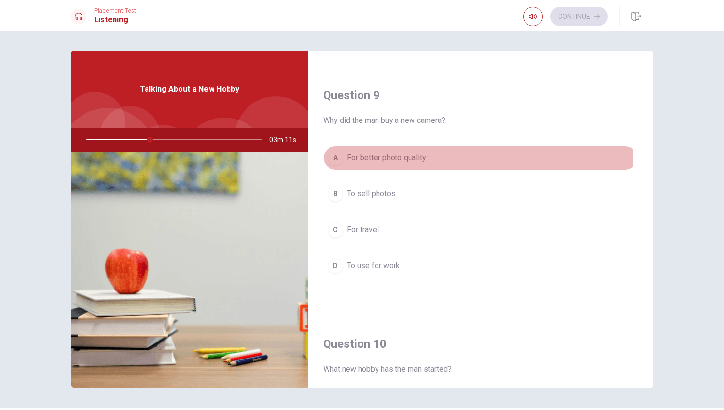
click at [391, 162] on span "For better photo quality" at bounding box center [386, 158] width 79 height 12
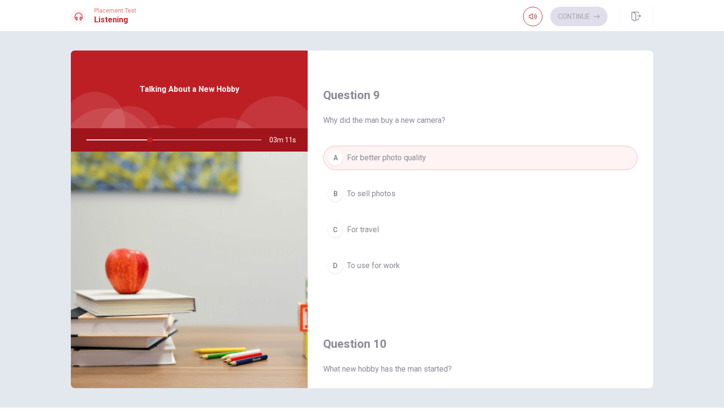
scroll to position [905, 0]
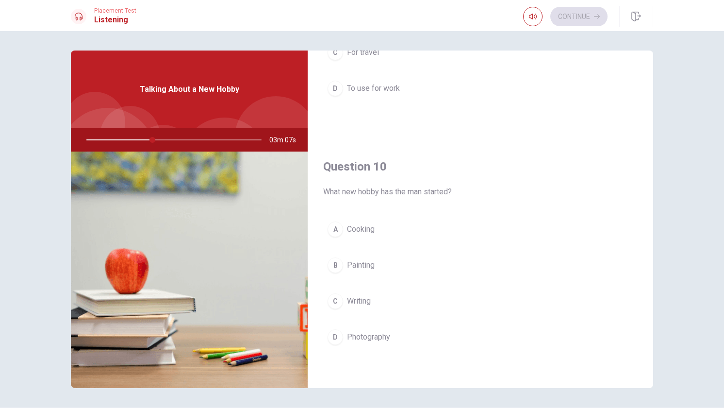
click at [373, 335] on span "Photography" at bounding box center [368, 337] width 43 height 12
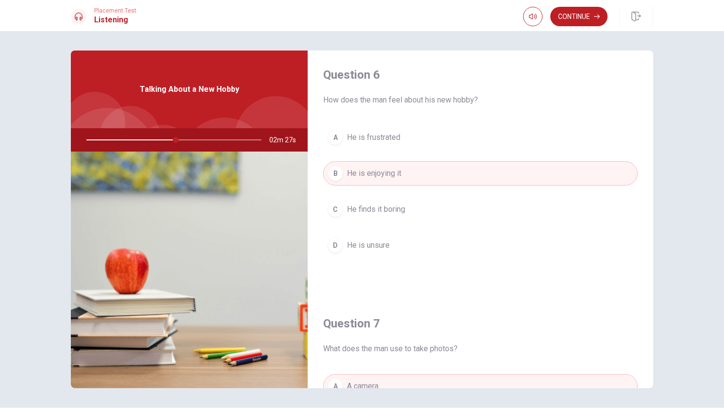
scroll to position [0, 0]
click at [589, 18] on button "Continue" at bounding box center [578, 16] width 57 height 19
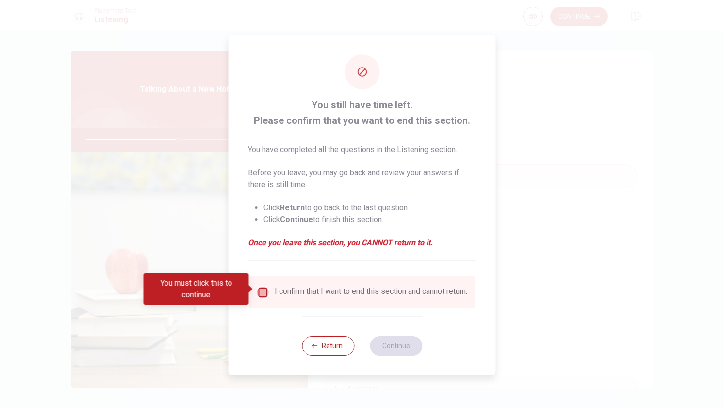
click at [266, 287] on input "You must click this to continue" at bounding box center [263, 292] width 12 height 12
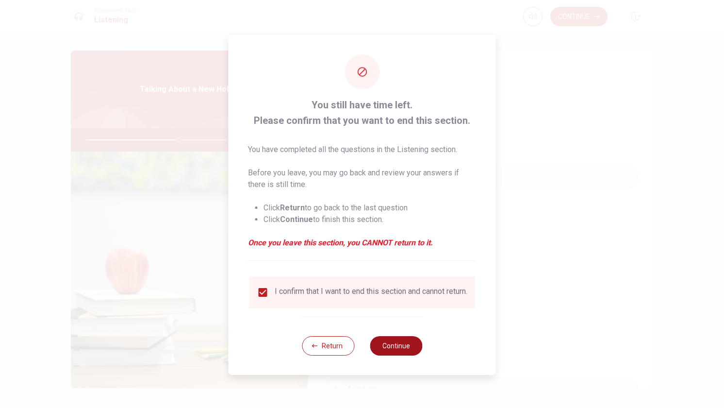
click at [388, 345] on button "Continue" at bounding box center [396, 345] width 52 height 19
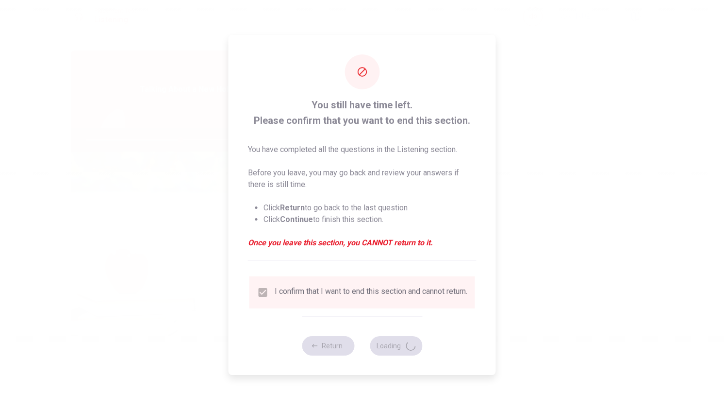
type input "54"
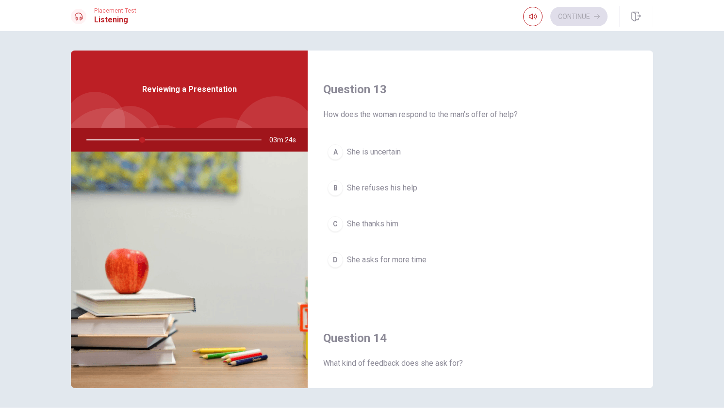
scroll to position [679, 0]
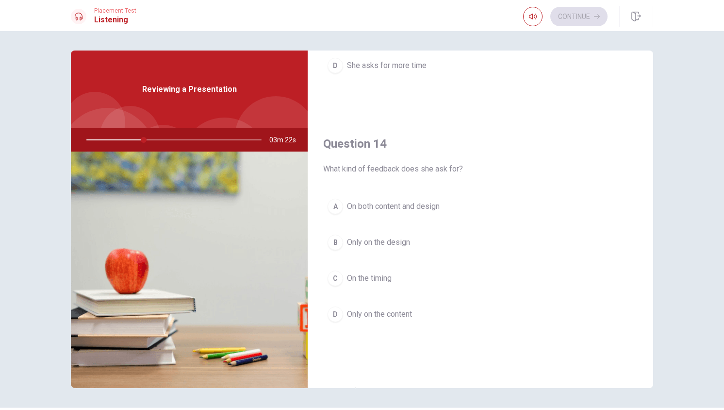
click at [334, 204] on div "A" at bounding box center [336, 206] width 16 height 16
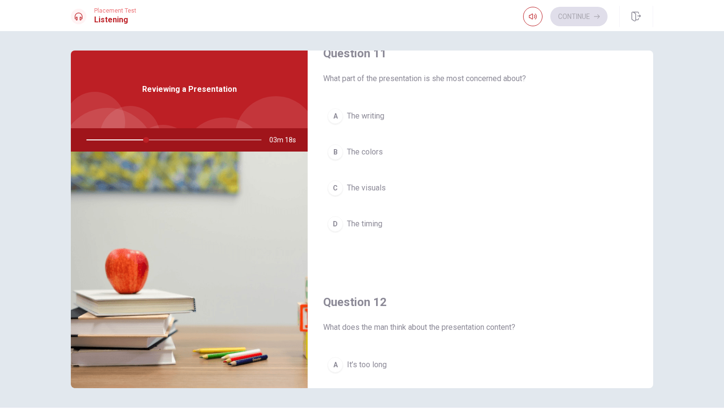
scroll to position [0, 0]
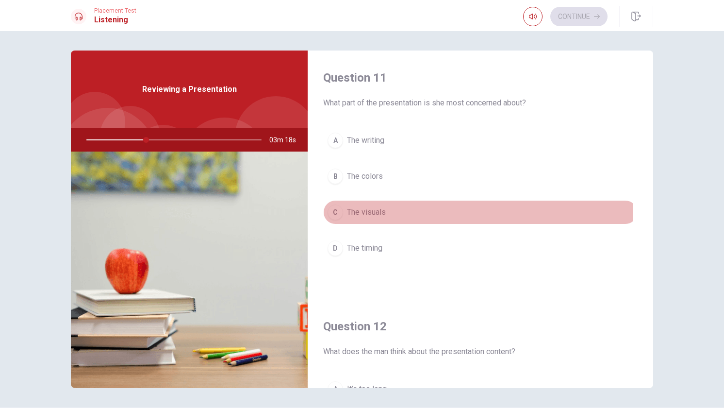
click at [370, 208] on span "The visuals" at bounding box center [366, 212] width 39 height 12
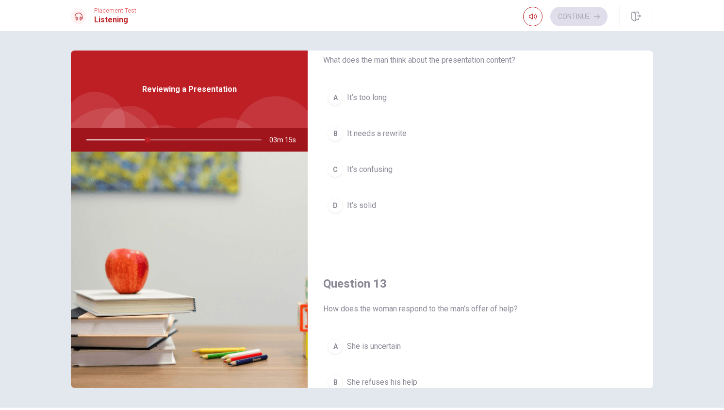
scroll to position [243, 0]
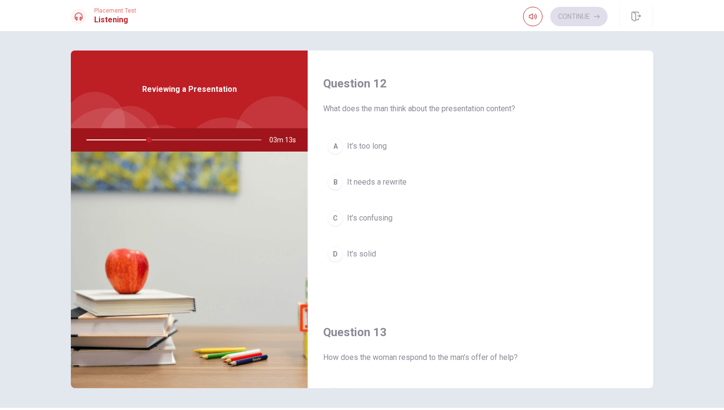
click at [375, 252] on button "D It’s solid" at bounding box center [480, 254] width 314 height 24
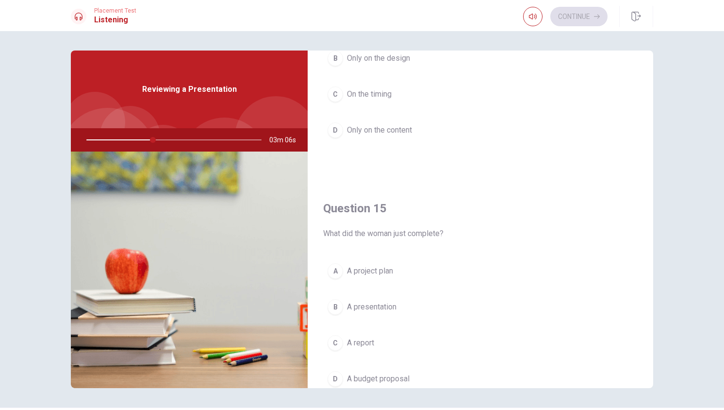
scroll to position [905, 0]
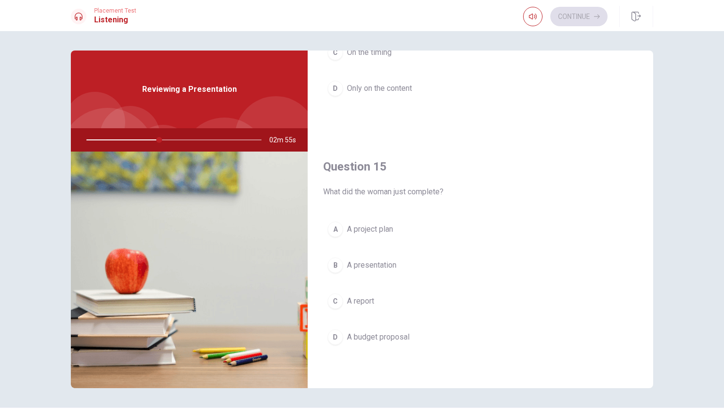
click at [396, 264] on button "B A presentation" at bounding box center [480, 265] width 314 height 24
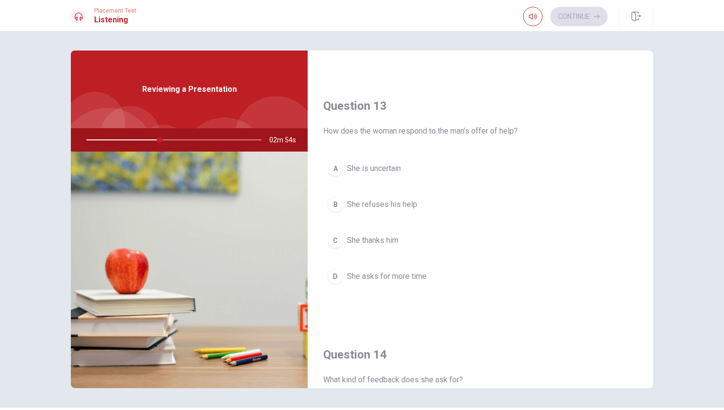
scroll to position [468, 0]
click at [435, 240] on button "C She thanks him" at bounding box center [480, 241] width 314 height 24
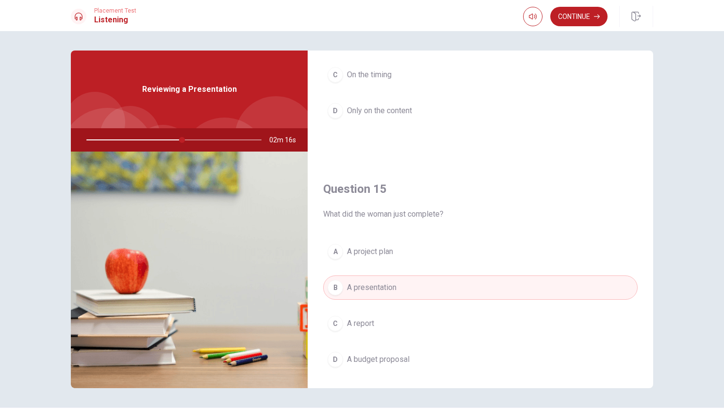
scroll to position [856, 0]
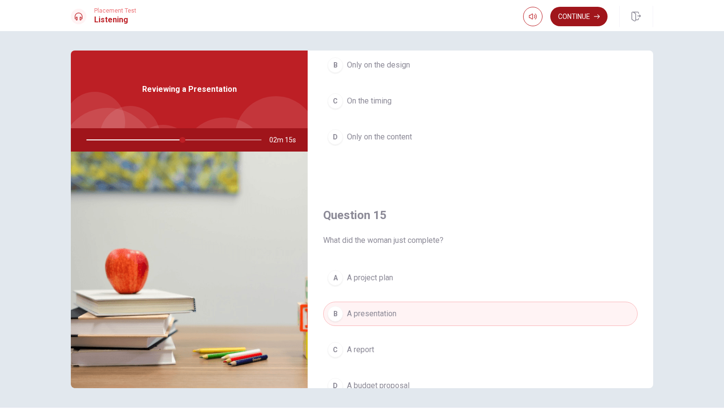
click at [584, 10] on button "Continue" at bounding box center [578, 16] width 57 height 19
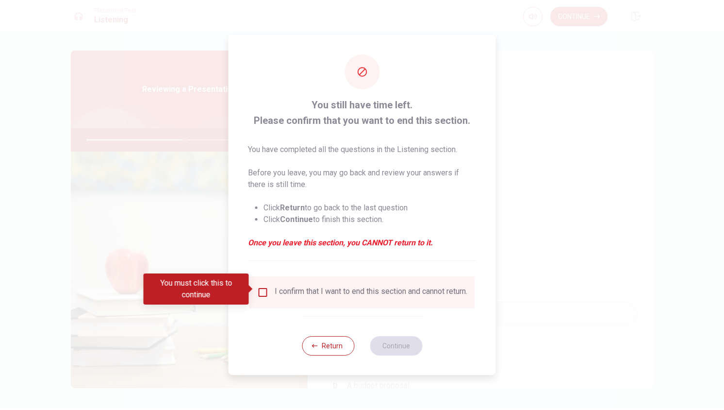
click at [264, 290] on input "You must click this to continue" at bounding box center [263, 292] width 12 height 12
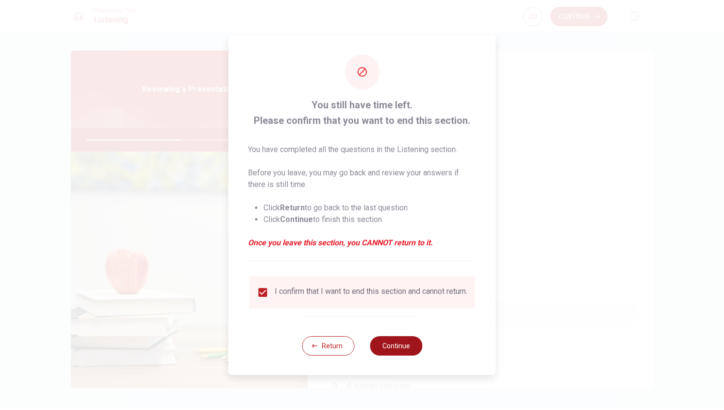
click at [388, 349] on button "Continue" at bounding box center [396, 345] width 52 height 19
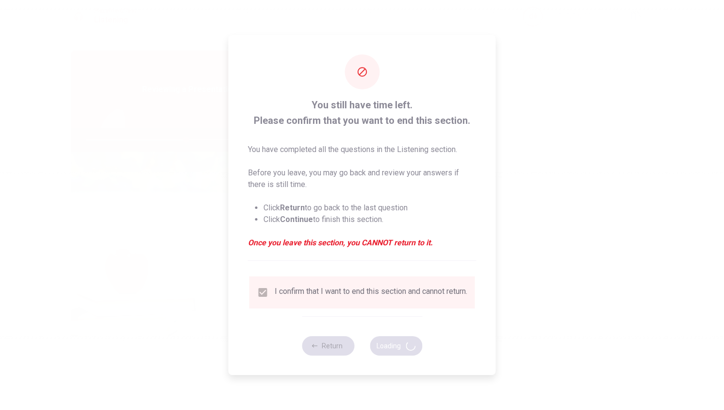
type input "57"
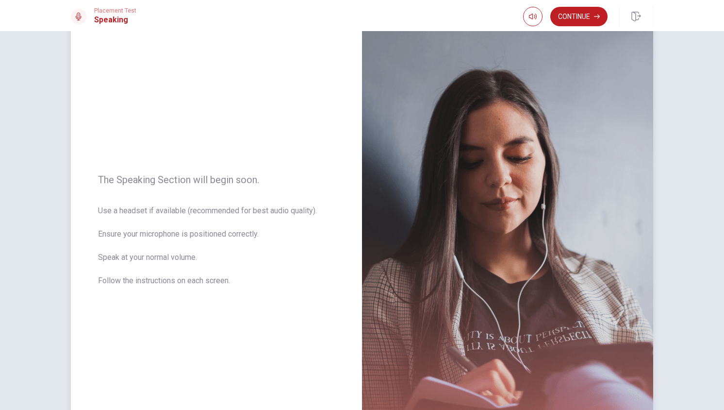
scroll to position [0, 0]
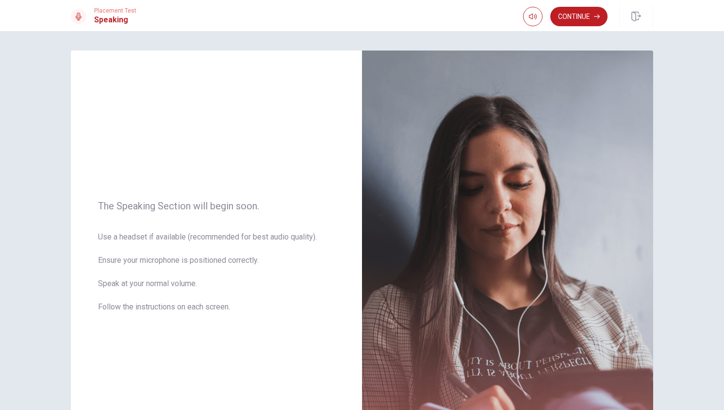
click at [578, 14] on button "Continue" at bounding box center [578, 16] width 57 height 19
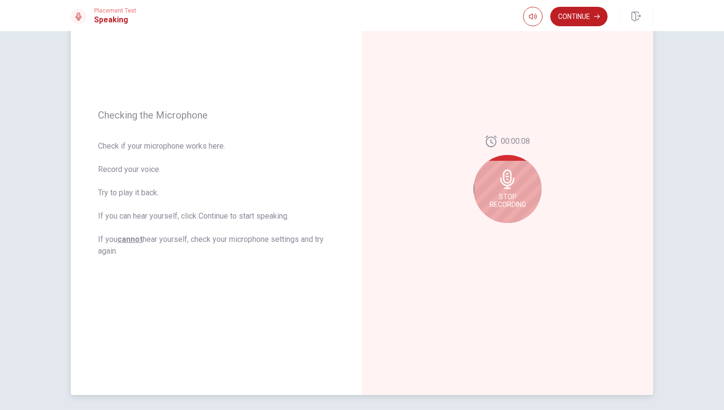
scroll to position [97, 0]
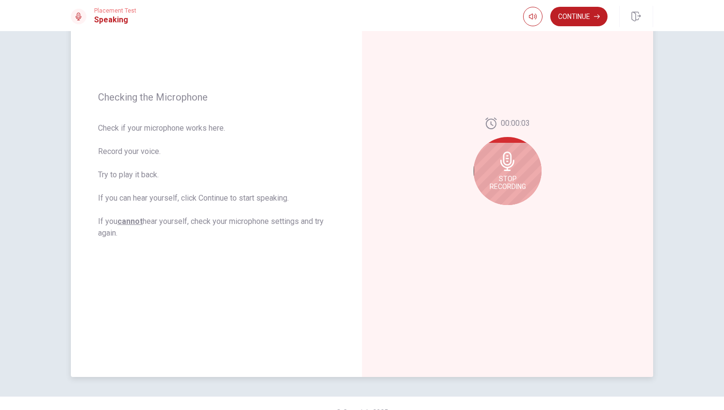
click at [501, 180] on span "Stop Recording" at bounding box center [508, 183] width 36 height 16
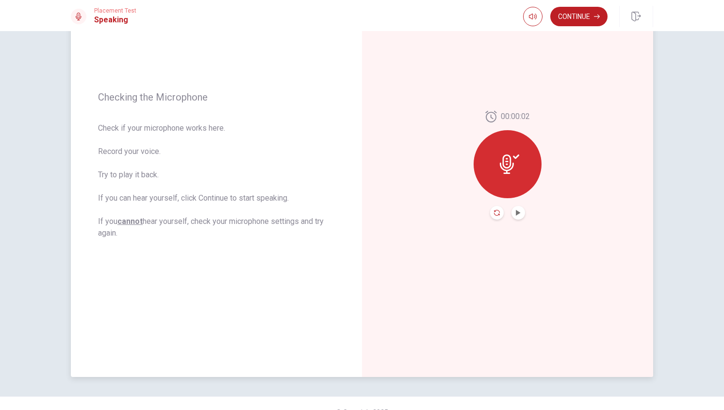
click at [494, 212] on icon "Record Again" at bounding box center [497, 213] width 6 height 6
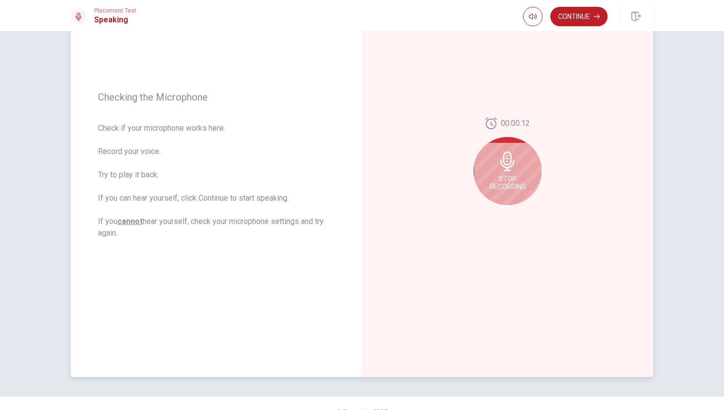
click at [512, 186] on span "Stop Recording" at bounding box center [508, 183] width 36 height 16
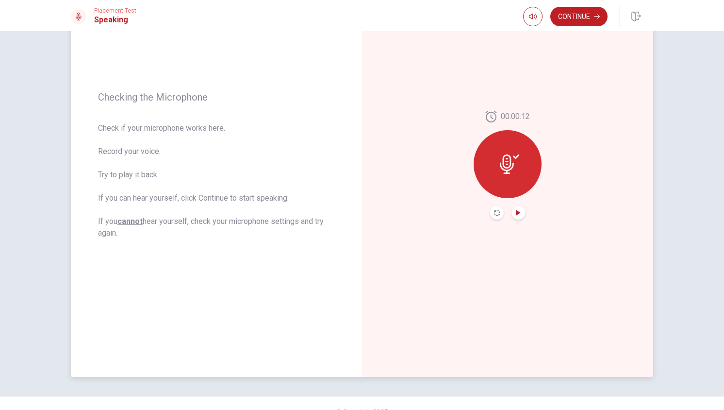
click at [516, 214] on icon "Play Audio" at bounding box center [518, 213] width 4 height 6
click at [516, 214] on icon "Pause Audio" at bounding box center [518, 213] width 6 height 6
click at [495, 215] on button "Record Again" at bounding box center [497, 213] width 14 height 14
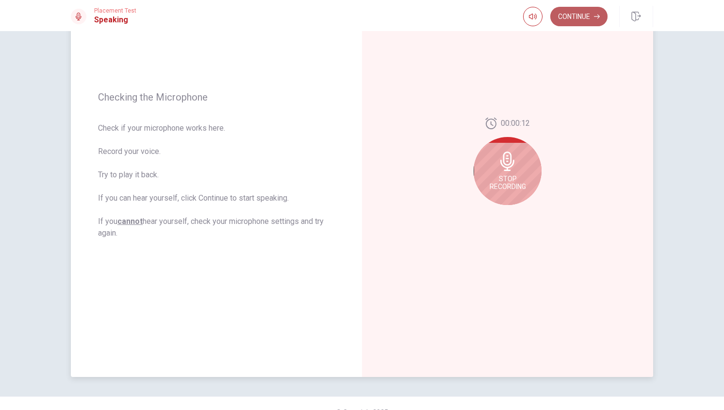
click at [581, 17] on button "Continue" at bounding box center [578, 16] width 57 height 19
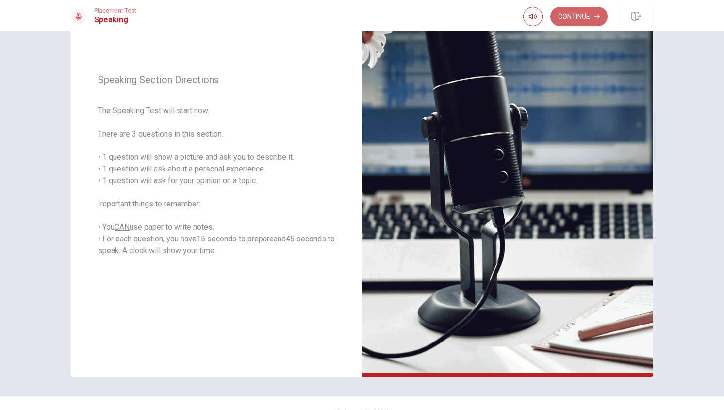
drag, startPoint x: 584, startPoint y: 13, endPoint x: 596, endPoint y: 5, distance: 14.0
click at [583, 14] on button "Continue" at bounding box center [578, 16] width 57 height 19
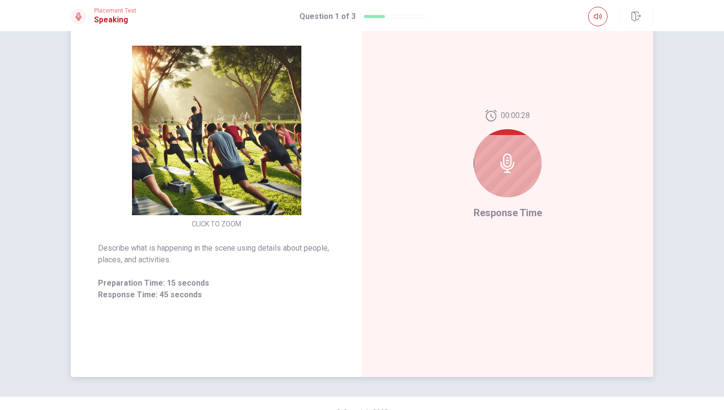
click at [511, 172] on div at bounding box center [508, 163] width 68 height 68
click at [506, 166] on icon at bounding box center [507, 162] width 19 height 19
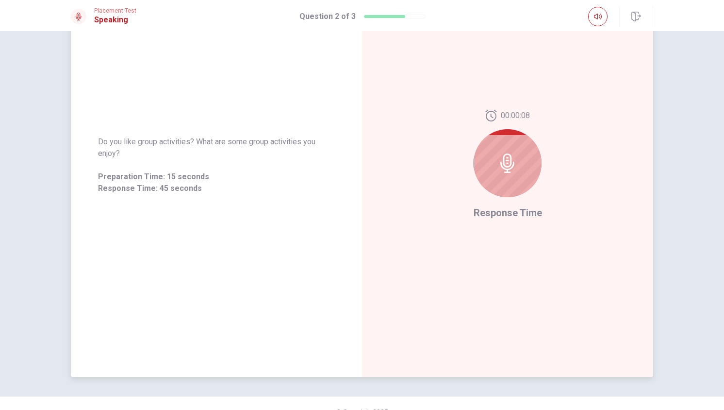
click at [509, 183] on div at bounding box center [508, 163] width 68 height 68
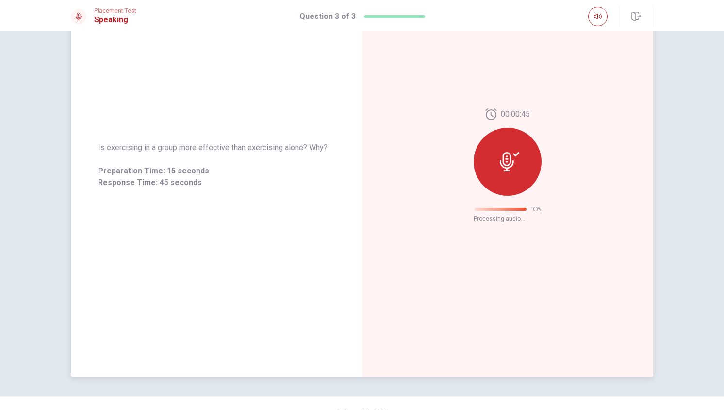
scroll to position [0, 0]
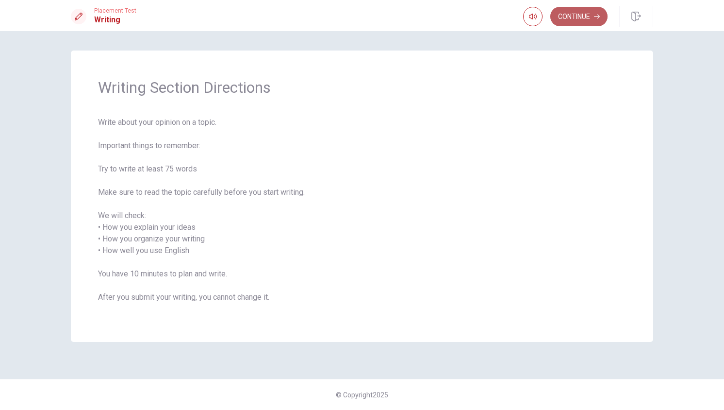
click at [590, 22] on button "Continue" at bounding box center [578, 16] width 57 height 19
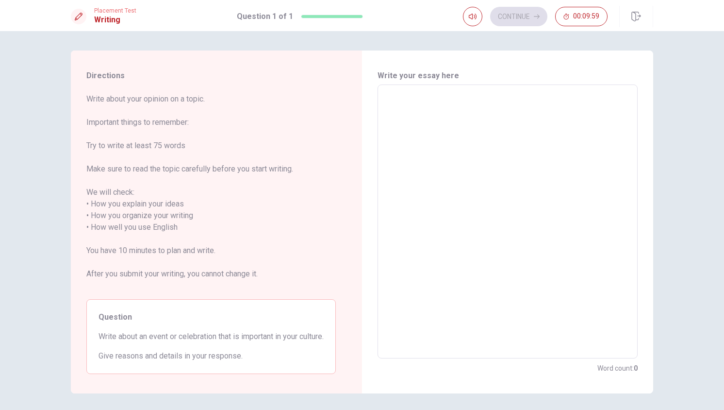
click at [456, 90] on div "x ​" at bounding box center [507, 221] width 260 height 274
click at [408, 112] on textarea at bounding box center [507, 222] width 246 height 258
type textarea "I"
type textarea "x"
type textarea "In"
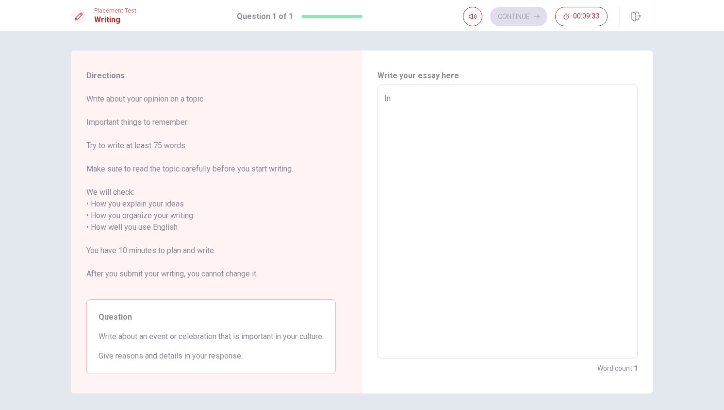
type textarea "x"
type textarea "In"
type textarea "x"
type textarea "In"
type textarea "x"
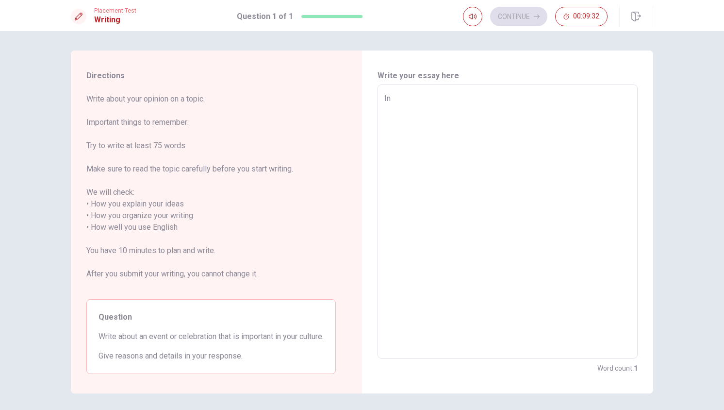
type textarea "In"
type textarea "x"
type textarea "In m"
type textarea "x"
type textarea "In my"
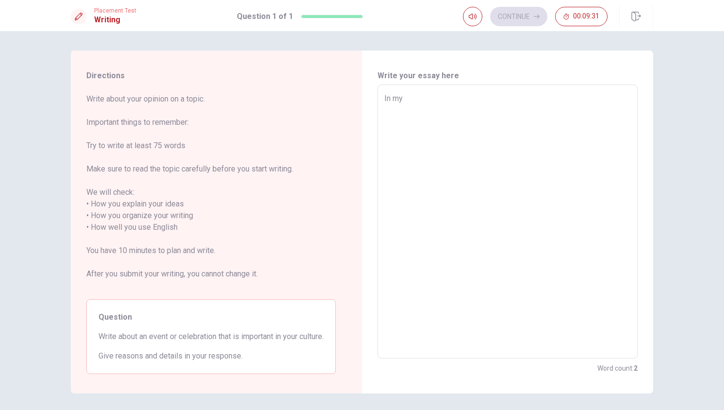
type textarea "x"
type textarea "In my"
type textarea "x"
type textarea "In my C"
type textarea "x"
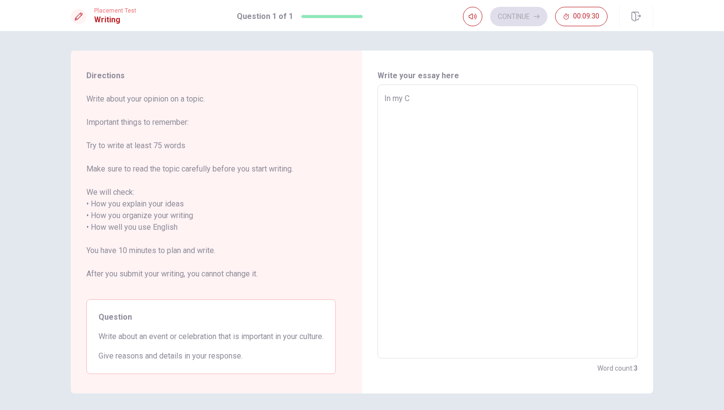
type textarea "In my Cu"
type textarea "x"
type textarea "In my C"
type textarea "x"
type textarea "In my"
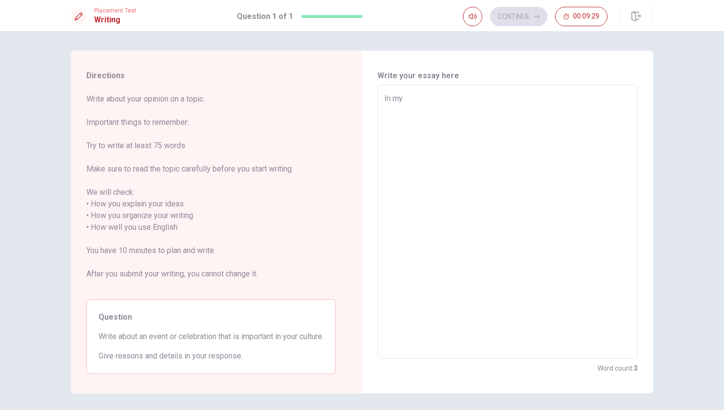
type textarea "x"
type textarea "In my"
type textarea "x"
type textarea "In m"
type textarea "x"
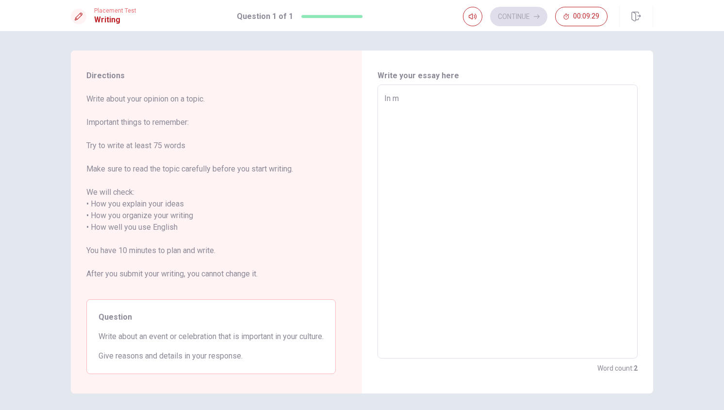
type textarea "In"
type textarea "x"
type textarea "In"
type textarea "x"
type textarea "I"
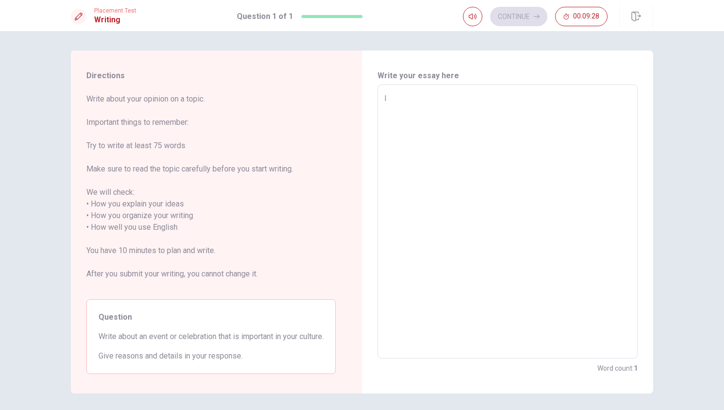
type textarea "x"
type textarea "I"
type textarea "x"
type textarea "I a"
type textarea "x"
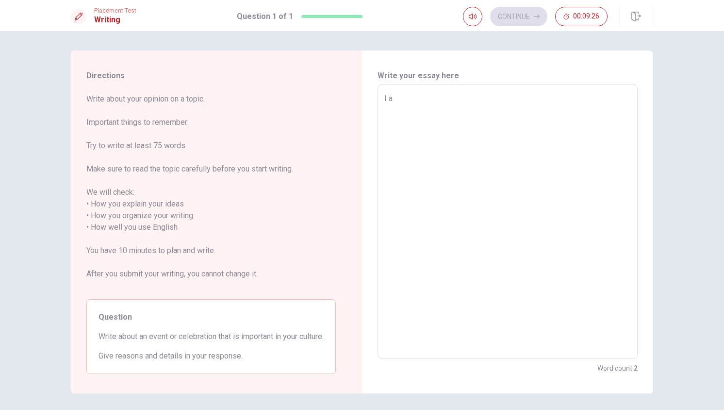
type textarea "I am"
type textarea "x"
type textarea "I am"
type textarea "x"
type textarea "I am r"
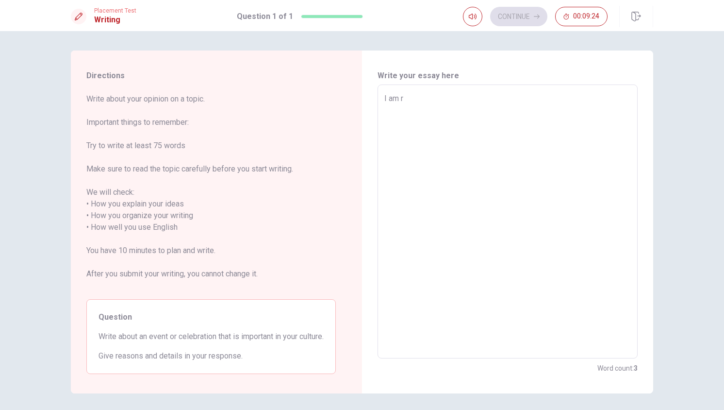
type textarea "x"
type textarea "I am ra"
type textarea "x"
type textarea "I am rai"
type textarea "x"
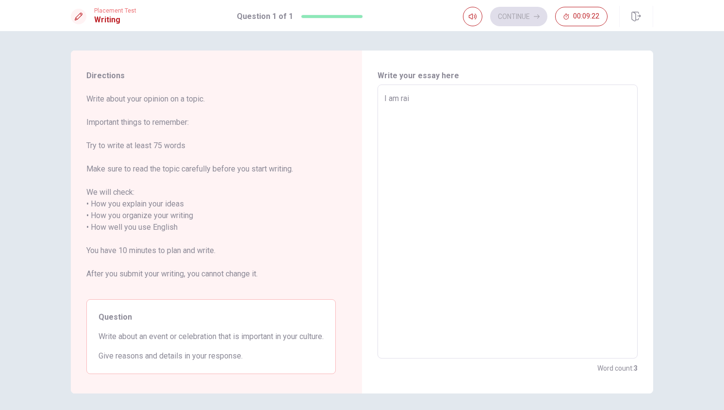
type textarea "I am rais"
type textarea "x"
type textarea "I am rais"
type textarea "x"
type textarea "I am rais u"
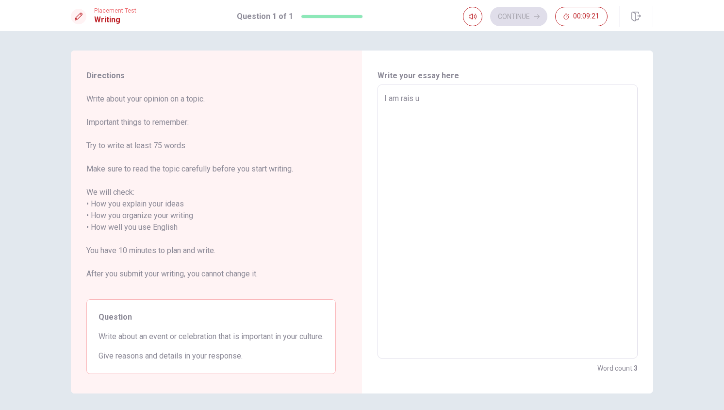
type textarea "x"
type textarea "I am rais up"
type textarea "x"
type textarea "I am rais u"
type textarea "x"
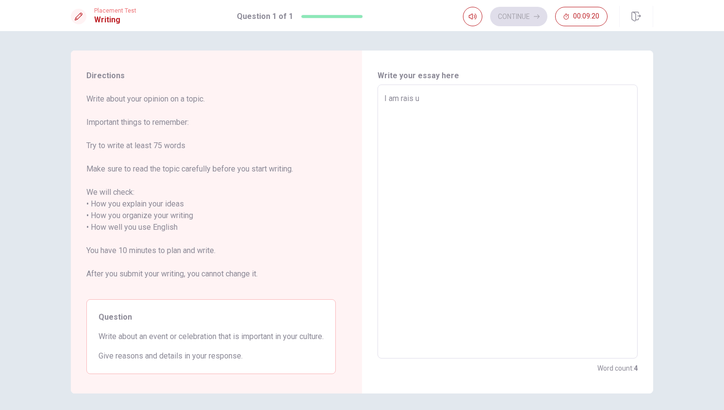
type textarea "I am rais"
type textarea "x"
type textarea "I am rais"
type textarea "x"
type textarea "I am rai"
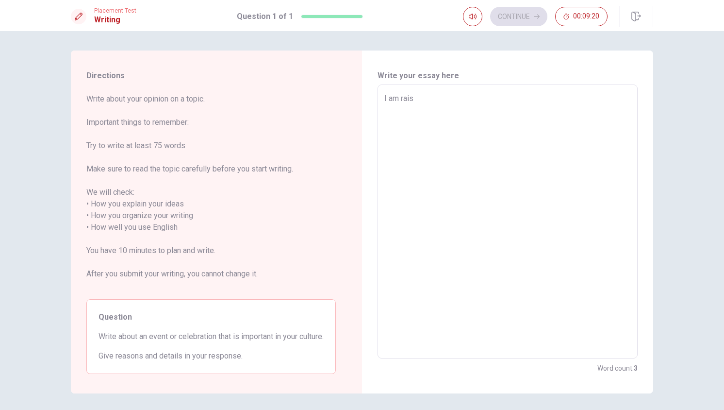
type textarea "x"
type textarea "I am ra"
type textarea "x"
type textarea "I am r"
type textarea "x"
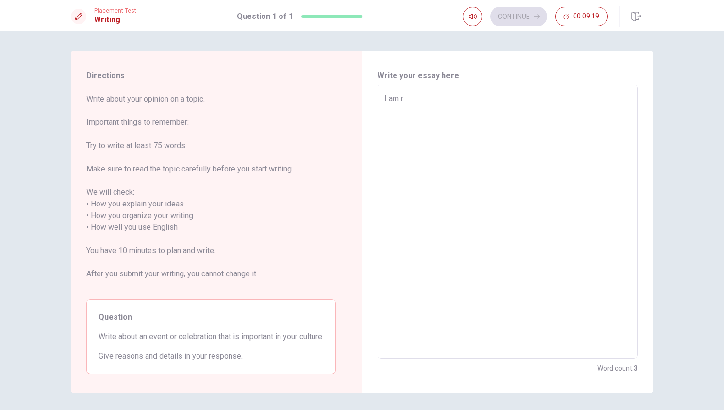
type textarea "I am"
type textarea "x"
type textarea "I am"
type textarea "x"
type textarea "I a"
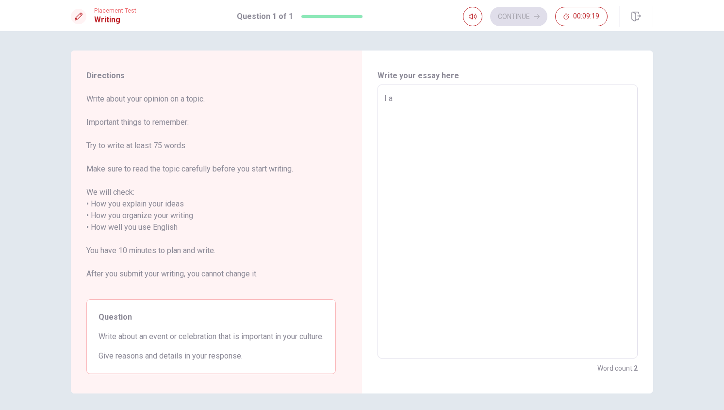
type textarea "x"
type textarea "I"
type textarea "x"
type textarea "I w"
type textarea "x"
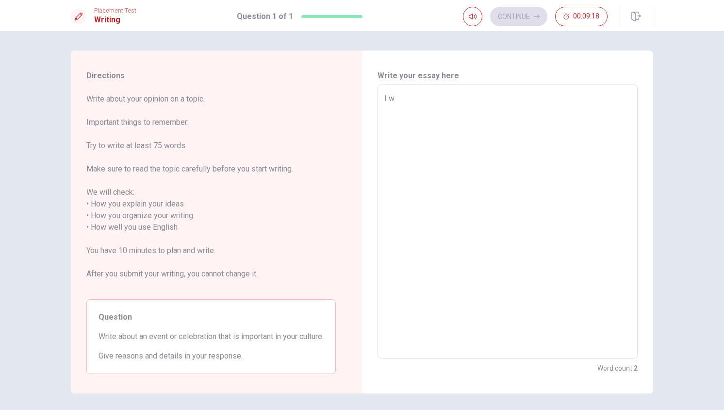
type textarea "I wa"
type textarea "x"
type textarea "I was"
type textarea "x"
type textarea "I was"
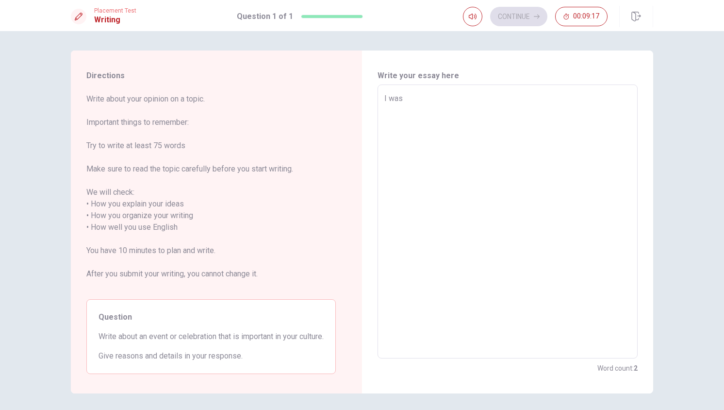
type textarea "x"
type textarea "I was p"
type textarea "x"
type textarea "I was po"
type textarea "x"
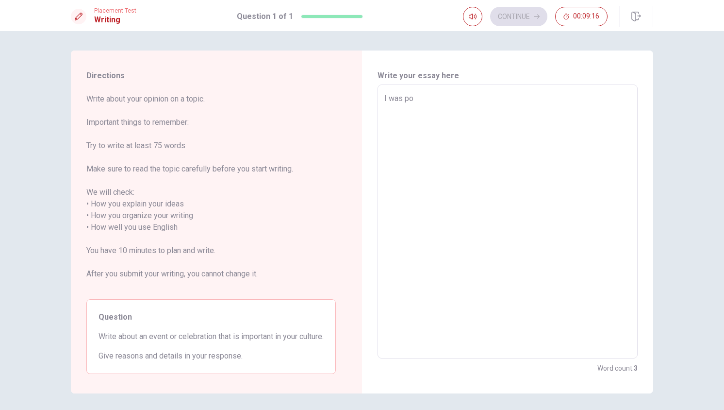
type textarea "I was por"
type textarea "x"
type textarea "I was porn"
type textarea "x"
type textarea "I was porn"
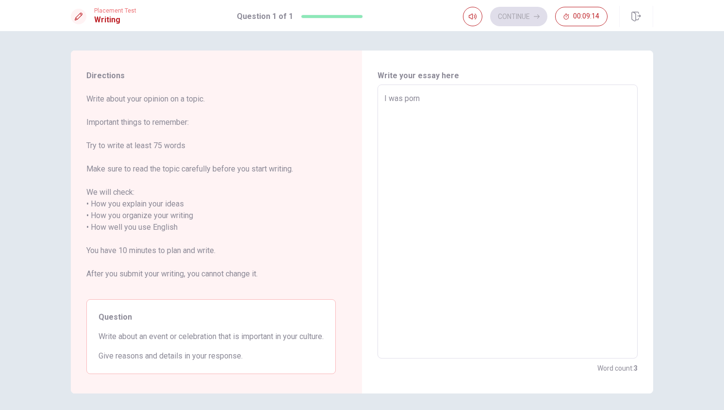
type textarea "x"
type textarea "I was porn i"
type textarea "x"
type textarea "I was porn in"
type textarea "x"
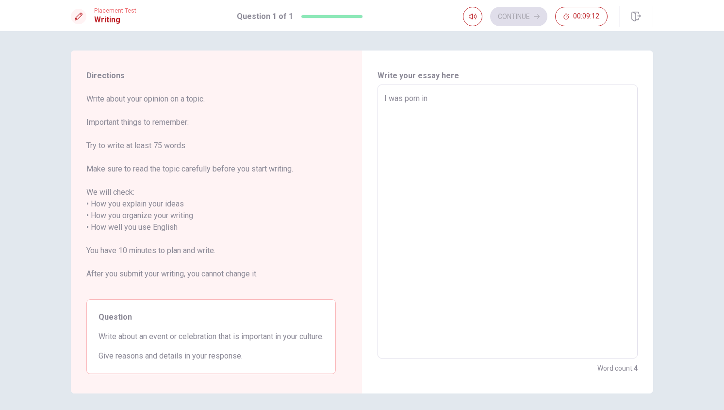
type textarea "I was porn in"
type textarea "x"
type textarea "I was porn in S"
type textarea "x"
type textarea "I was porn in Sw"
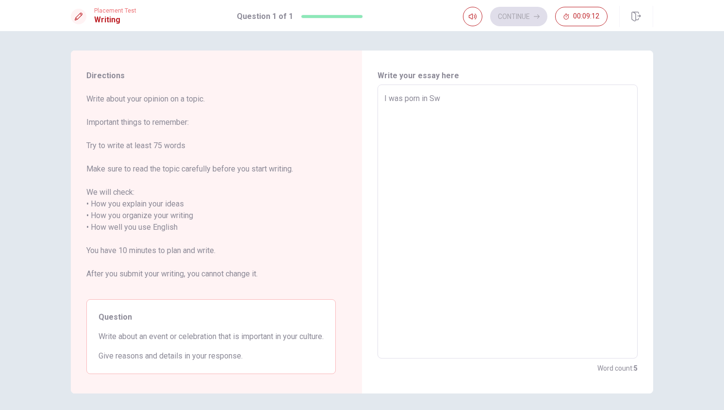
type textarea "x"
type textarea "I was porn in Swi"
type textarea "x"
type textarea "I was porn in Swit"
type textarea "x"
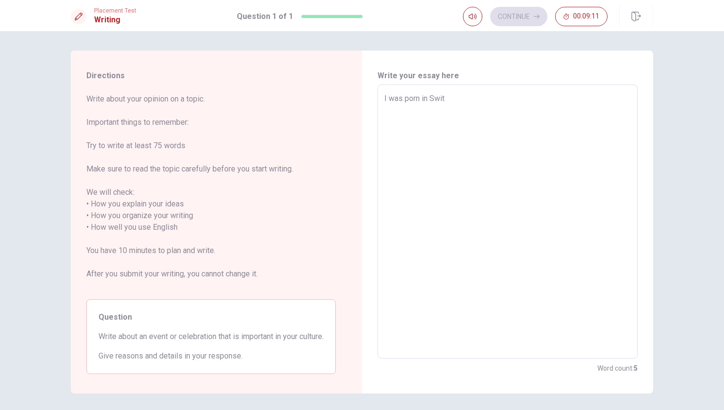
type textarea "I was porn in [GEOGRAPHIC_DATA]"
type textarea "x"
type textarea "I was porn in [GEOGRAPHIC_DATA]"
type textarea "x"
type textarea "I was porn in [PERSON_NAME]"
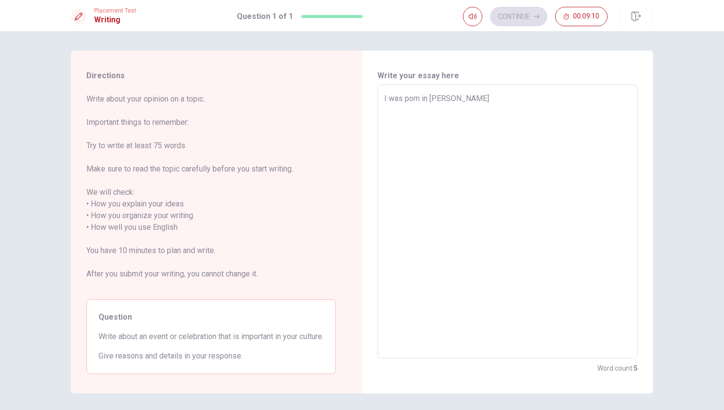
type textarea "x"
type textarea "I was porn in Switzerl"
type textarea "x"
type textarea "I was porn in [GEOGRAPHIC_DATA]"
type textarea "x"
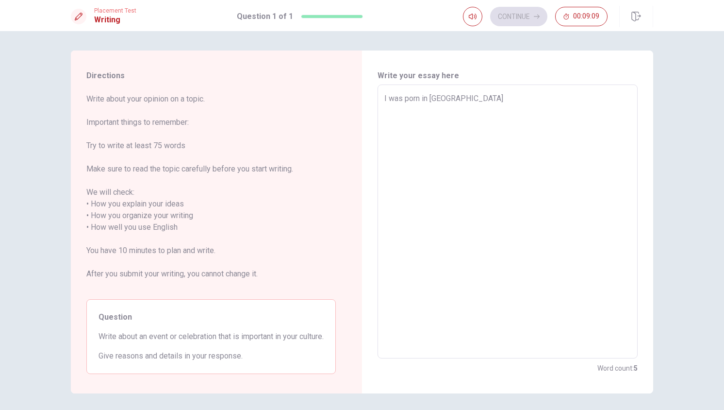
type textarea "I was porn in [GEOGRAPHIC_DATA]"
type textarea "x"
type textarea "I was porn in [GEOGRAPHIC_DATA]"
type textarea "x"
type textarea "I was porn in [GEOGRAPHIC_DATA]"
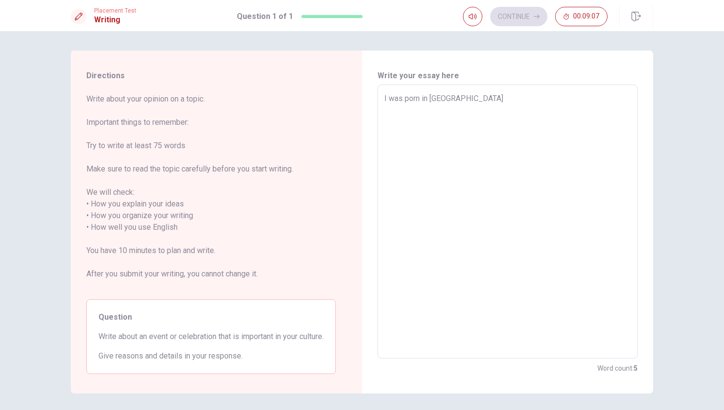
click at [422, 102] on textarea "I was porn in [GEOGRAPHIC_DATA]" at bounding box center [507, 222] width 246 height 258
click at [420, 101] on textarea "I was porn in [GEOGRAPHIC_DATA]" at bounding box center [507, 222] width 246 height 258
type textarea "x"
type textarea "I was porn ain [GEOGRAPHIC_DATA]"
type textarea "x"
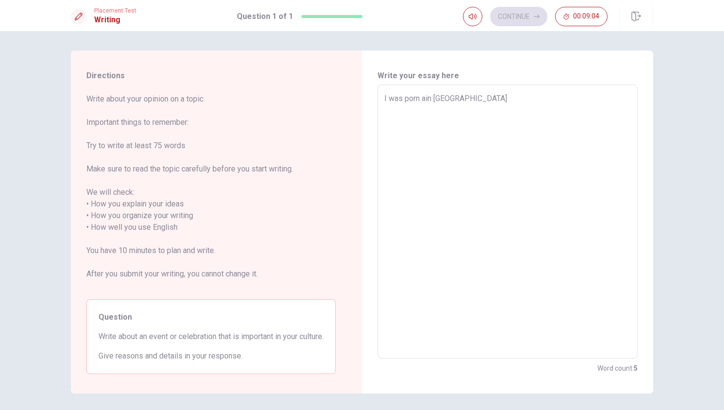
type textarea "I was porn anin [GEOGRAPHIC_DATA]"
type textarea "x"
type textarea "I was porn andin [GEOGRAPHIC_DATA]"
type textarea "x"
type textarea "I was porn and in [GEOGRAPHIC_DATA]"
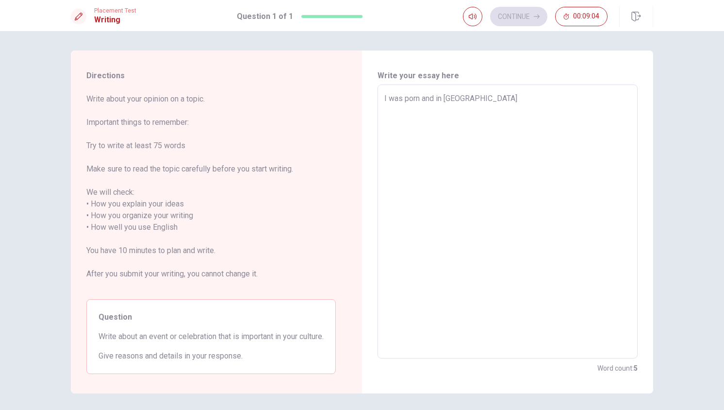
type textarea "x"
type textarea "I was porn and rin [GEOGRAPHIC_DATA]"
type textarea "x"
type textarea "I was porn and rein [GEOGRAPHIC_DATA]"
type textarea "x"
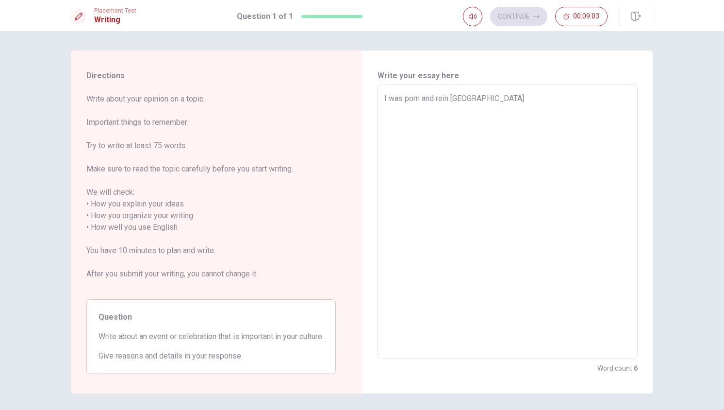
type textarea "I was porn and reain [GEOGRAPHIC_DATA]"
type textarea "x"
type textarea "I was porn and reasin [GEOGRAPHIC_DATA]"
type textarea "x"
type textarea "I was porn and reasdin [GEOGRAPHIC_DATA]"
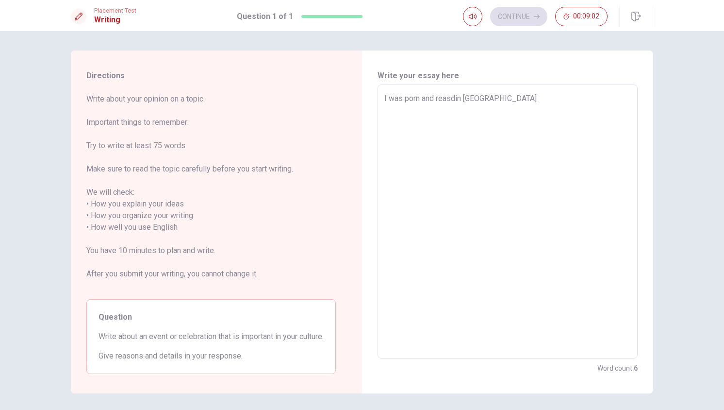
type textarea "x"
type textarea "I was porn and reasd in [GEOGRAPHIC_DATA]"
type textarea "x"
type textarea "I was porn and reasd uin [GEOGRAPHIC_DATA]"
type textarea "x"
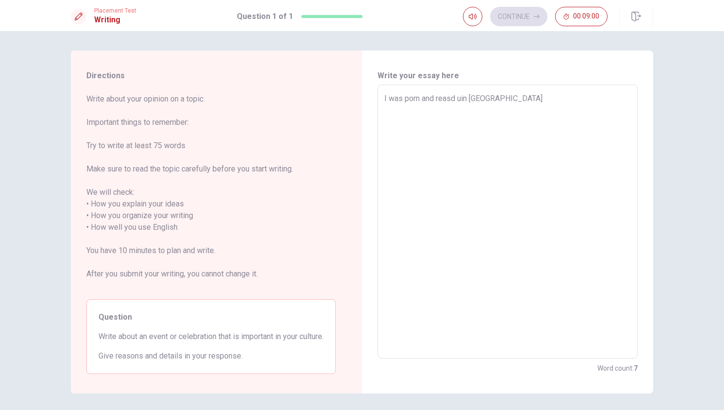
type textarea "I was porn and reasd upin [GEOGRAPHIC_DATA]"
type textarea "x"
type textarea "I was porn and reasd up in [GEOGRAPHIC_DATA]"
click at [524, 97] on textarea "I was porn and reasd up in [GEOGRAPHIC_DATA]" at bounding box center [507, 222] width 246 height 258
type textarea "x"
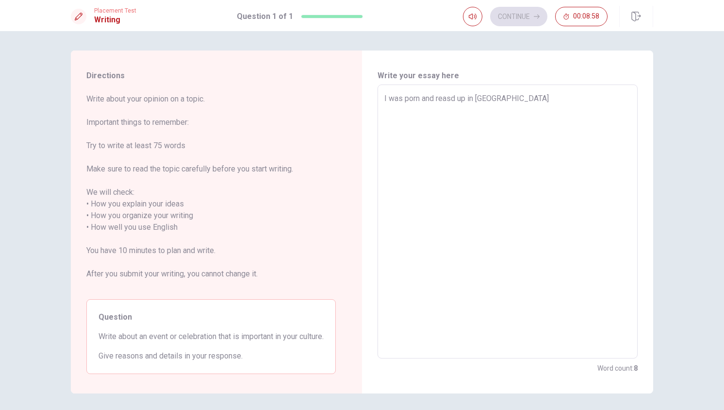
type textarea "I was porn and reasd up in [GEOGRAPHIC_DATA]"
type textarea "x"
type textarea "I was porn and reasd up in [GEOGRAPHIC_DATA]."
type textarea "x"
type textarea "I was porn and reasd up in [GEOGRAPHIC_DATA]."
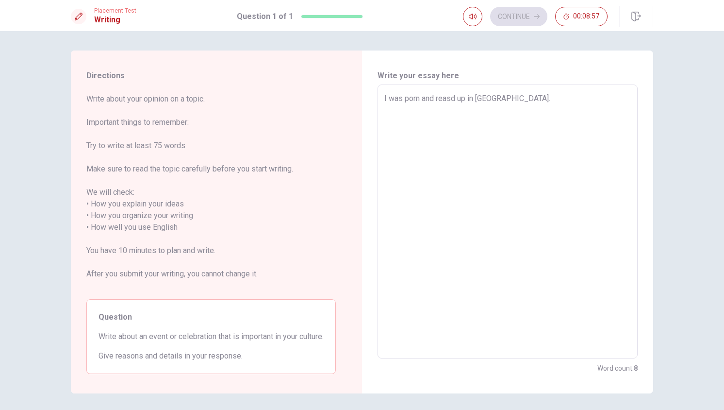
type textarea "x"
type textarea "I was porn and reasd up in [GEOGRAPHIC_DATA]. I"
type textarea "x"
type textarea "I was porn and reasd up in [GEOGRAPHIC_DATA]. In"
type textarea "x"
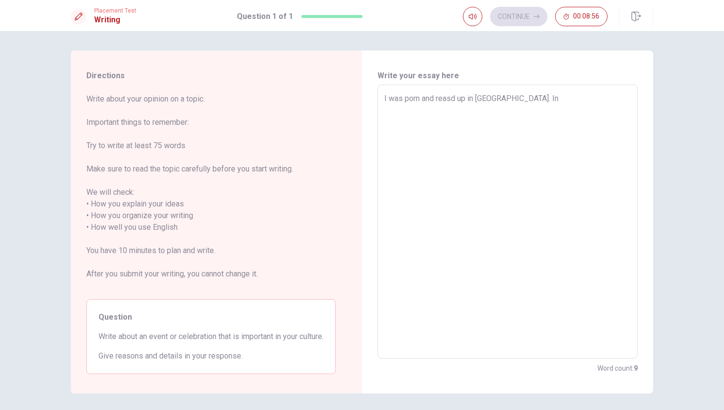
type textarea "I was porn and reasd up in [GEOGRAPHIC_DATA]. In"
type textarea "x"
type textarea "I was porn and reasd up in [GEOGRAPHIC_DATA]. In S"
type textarea "x"
type textarea "I was porn and reasd up in [GEOGRAPHIC_DATA]. In Sw"
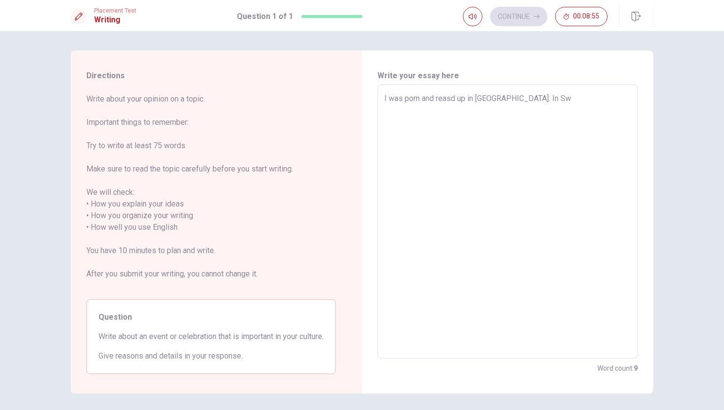
type textarea "x"
type textarea "I was porn and reasd up in [GEOGRAPHIC_DATA]. In [GEOGRAPHIC_DATA]"
type textarea "x"
type textarea "I was porn and reasd up in [GEOGRAPHIC_DATA]. In Swit"
type textarea "x"
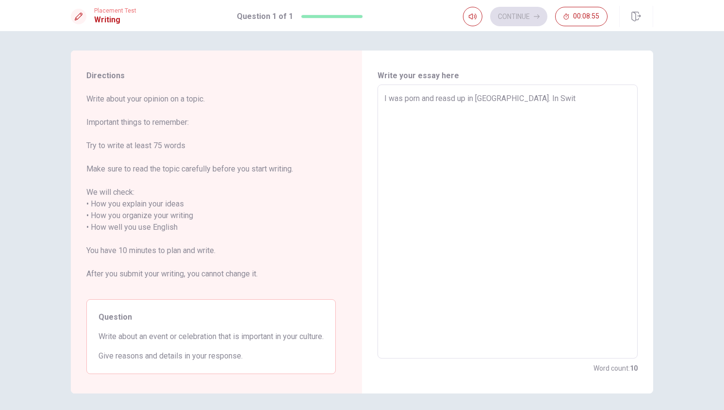
type textarea "I was porn and reasd up in [GEOGRAPHIC_DATA]. In [GEOGRAPHIC_DATA]"
type textarea "x"
type textarea "I was porn and reasd up in [GEOGRAPHIC_DATA]. In [GEOGRAPHIC_DATA]"
type textarea "x"
type textarea "I was porn and reasd up in [GEOGRAPHIC_DATA]. In [GEOGRAPHIC_DATA]"
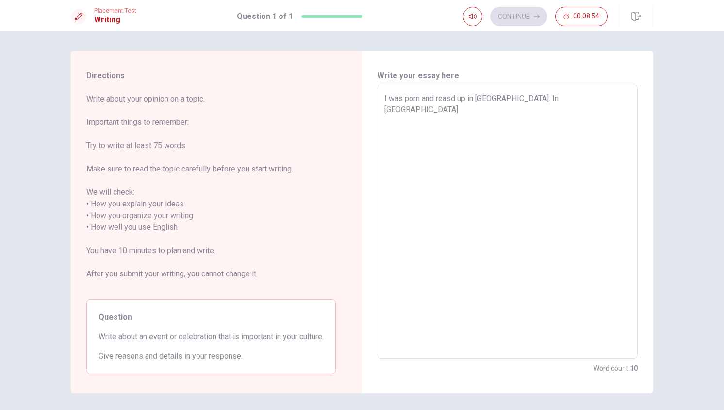
type textarea "x"
type textarea "I was porn and reasd up in [GEOGRAPHIC_DATA]. In [GEOGRAPHIC_DATA]"
type textarea "x"
type textarea "I was porn and reasd up in [GEOGRAPHIC_DATA]. In [GEOGRAPHIC_DATA]"
type textarea "x"
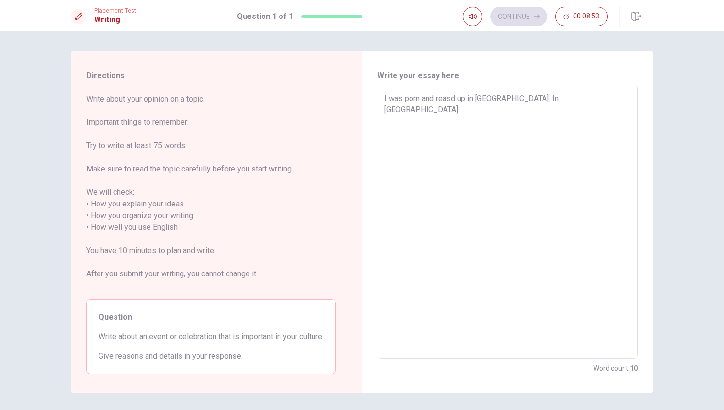
type textarea "I was porn and reasd up in [GEOGRAPHIC_DATA]. In [GEOGRAPHIC_DATA]"
type textarea "x"
type textarea "I was porn and reasd up in [GEOGRAPHIC_DATA]. In [GEOGRAPHIC_DATA]"
type textarea "x"
type textarea "I was porn and reasd up in [GEOGRAPHIC_DATA]. In [GEOGRAPHIC_DATA]"
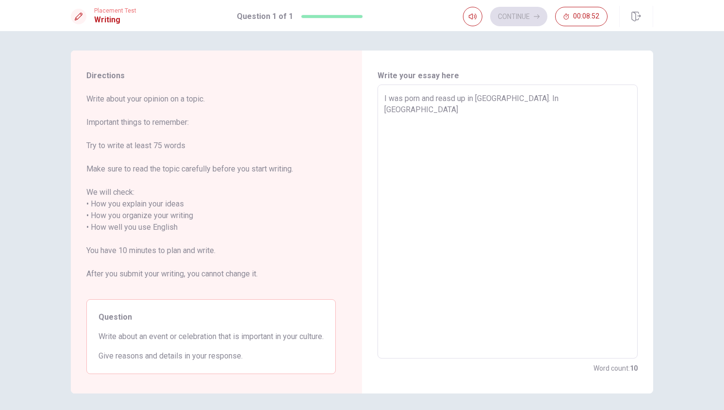
type textarea "x"
type textarea "I was porn and reasd up in [GEOGRAPHIC_DATA]. In [GEOGRAPHIC_DATA] w"
type textarea "x"
type textarea "I was porn and reasd up in [GEOGRAPHIC_DATA]. In [GEOGRAPHIC_DATA] we"
type textarea "x"
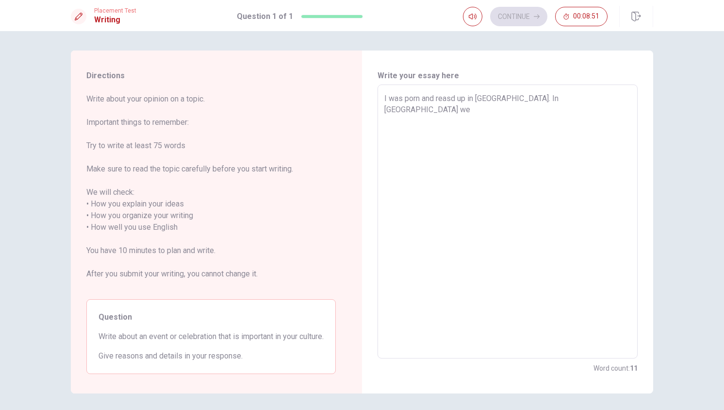
type textarea "I was porn and reasd up in [GEOGRAPHIC_DATA]. In [GEOGRAPHIC_DATA] we"
type textarea "x"
type textarea "I was porn and reasd up in [GEOGRAPHIC_DATA]. In [GEOGRAPHIC_DATA] we s"
type textarea "x"
type textarea "I was porn and reasd up in [GEOGRAPHIC_DATA]. In [GEOGRAPHIC_DATA] we se"
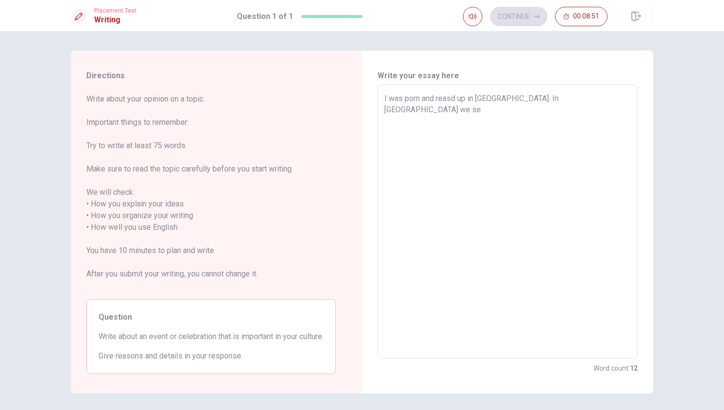
type textarea "x"
type textarea "I was porn and reasd up in [GEOGRAPHIC_DATA]. In [GEOGRAPHIC_DATA] we sel"
click at [519, 99] on textarea "I was porn and reasd up in [GEOGRAPHIC_DATA]. In [GEOGRAPHIC_DATA] we selebreat…" at bounding box center [507, 222] width 246 height 258
click at [489, 114] on textarea "I was porn and reasd up in [GEOGRAPHIC_DATA]. In [GEOGRAPHIC_DATA] we selebreat…" at bounding box center [507, 222] width 246 height 258
drag, startPoint x: 481, startPoint y: 114, endPoint x: 417, endPoint y: 116, distance: 64.6
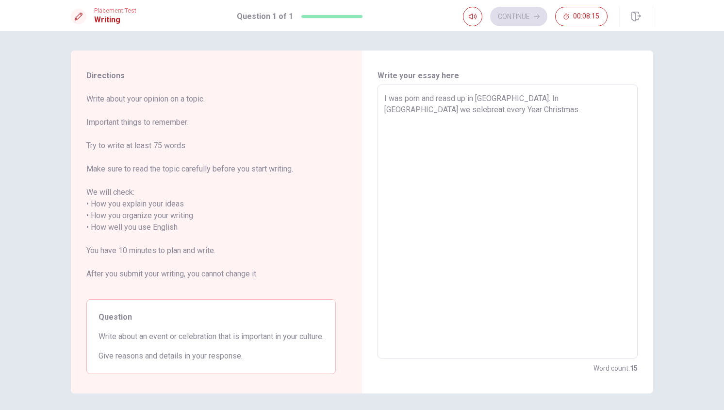
click at [416, 116] on textarea "I was porn and reasd up in [GEOGRAPHIC_DATA]. In [GEOGRAPHIC_DATA] we selebreat…" at bounding box center [507, 222] width 246 height 258
click at [470, 125] on textarea "I was porn and reasd up in [GEOGRAPHIC_DATA]. In [GEOGRAPHIC_DATA] we selebreat…" at bounding box center [507, 222] width 246 height 258
click at [471, 114] on textarea "I was porn and reasd up in [GEOGRAPHIC_DATA]. In [GEOGRAPHIC_DATA] we selebreat…" at bounding box center [507, 222] width 246 height 258
drag, startPoint x: 482, startPoint y: 115, endPoint x: 427, endPoint y: 117, distance: 55.9
click at [427, 117] on textarea "I was porn and reasd up in [GEOGRAPHIC_DATA]. In [GEOGRAPHIC_DATA] we selebreat…" at bounding box center [507, 222] width 246 height 258
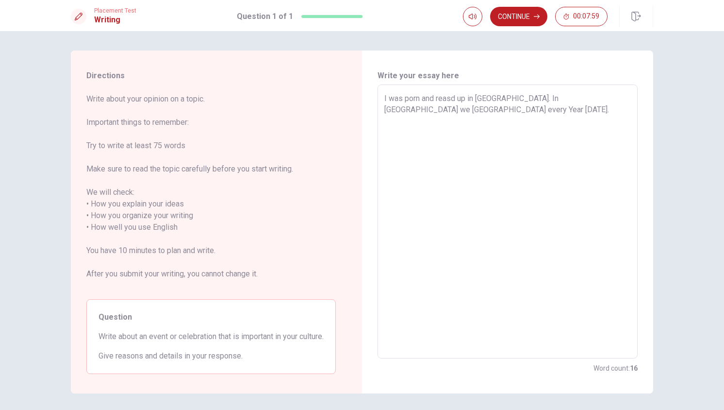
drag, startPoint x: 438, startPoint y: 110, endPoint x: 437, endPoint y: 115, distance: 4.9
click at [437, 110] on textarea "I was porn and reasd up in [GEOGRAPHIC_DATA]. In [GEOGRAPHIC_DATA] we [GEOGRAPH…" at bounding box center [507, 222] width 246 height 258
click at [487, 116] on textarea "I was porn and reasd up in [GEOGRAPHIC_DATA]. In [GEOGRAPHIC_DATA] we selebreat…" at bounding box center [507, 222] width 246 height 258
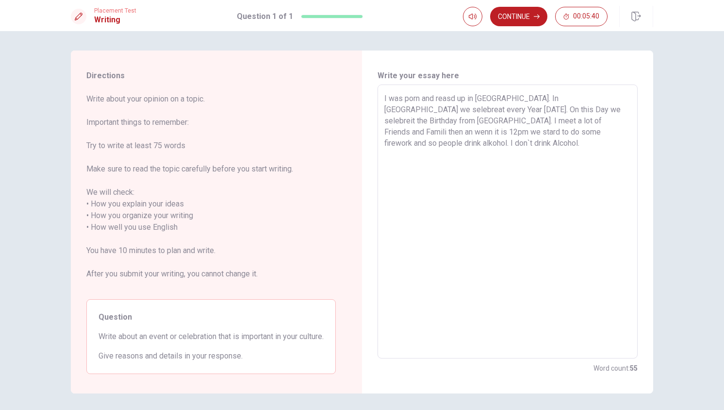
click at [540, 121] on textarea "I was porn and reasd up in [GEOGRAPHIC_DATA]. In [GEOGRAPHIC_DATA] we selebreat…" at bounding box center [507, 222] width 246 height 258
click at [430, 148] on textarea "I was porn and reasd up in [GEOGRAPHIC_DATA]. In [GEOGRAPHIC_DATA] we selebreat…" at bounding box center [507, 222] width 246 height 258
click at [518, 145] on textarea "I was porn and reasd up in [GEOGRAPHIC_DATA]. In [GEOGRAPHIC_DATA] we selebreat…" at bounding box center [507, 222] width 246 height 258
click at [545, 147] on textarea "I was porn and reasd up in [GEOGRAPHIC_DATA]. In [GEOGRAPHIC_DATA] we selebreat…" at bounding box center [507, 222] width 246 height 258
click at [572, 121] on textarea "I was porn and reasd up in [GEOGRAPHIC_DATA]. In [GEOGRAPHIC_DATA] we selebreat…" at bounding box center [507, 222] width 246 height 258
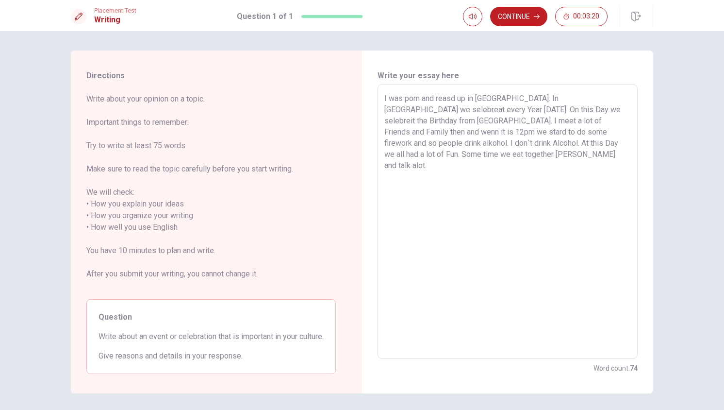
drag, startPoint x: 530, startPoint y: 132, endPoint x: 529, endPoint y: 137, distance: 4.9
click at [529, 133] on textarea "I was porn and reasd up in [GEOGRAPHIC_DATA]. In [GEOGRAPHIC_DATA] we selebreat…" at bounding box center [507, 222] width 246 height 258
drag, startPoint x: 515, startPoint y: 229, endPoint x: 516, endPoint y: 202, distance: 26.2
click at [516, 221] on textarea "I was porn and reasd up in [GEOGRAPHIC_DATA]. In [GEOGRAPHIC_DATA] we selebreat…" at bounding box center [507, 222] width 246 height 258
click at [532, 132] on textarea "I was porn and reasd up in [GEOGRAPHIC_DATA]. In [GEOGRAPHIC_DATA] we selebreat…" at bounding box center [507, 222] width 246 height 258
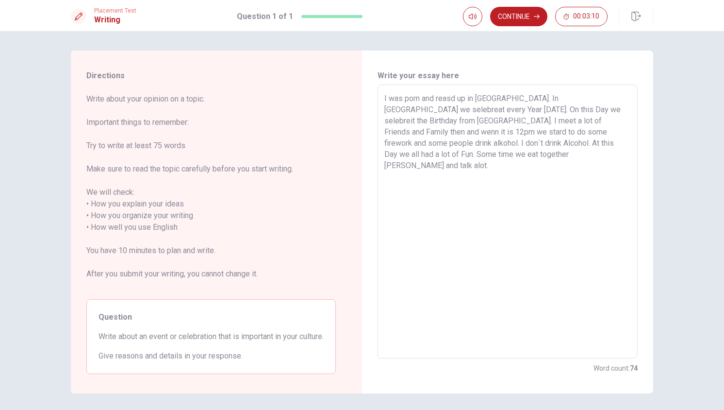
click at [450, 142] on textarea "I was porn and reasd up in [GEOGRAPHIC_DATA]. In [GEOGRAPHIC_DATA] we selebreat…" at bounding box center [507, 222] width 246 height 258
click at [452, 146] on textarea "I was porn and reasd up in [GEOGRAPHIC_DATA]. In [GEOGRAPHIC_DATA] we selebreat…" at bounding box center [507, 222] width 246 height 258
click at [477, 142] on textarea "I was porn and reasd up in [GEOGRAPHIC_DATA]. In [GEOGRAPHIC_DATA] we selebreat…" at bounding box center [507, 222] width 246 height 258
click at [577, 158] on textarea "I was porn and reasd up in [GEOGRAPHIC_DATA]. In [GEOGRAPHIC_DATA] we selebreat…" at bounding box center [507, 222] width 246 height 258
click at [461, 109] on textarea "I was porn and reasd up in [GEOGRAPHIC_DATA]. In [GEOGRAPHIC_DATA] we selebreat…" at bounding box center [507, 222] width 246 height 258
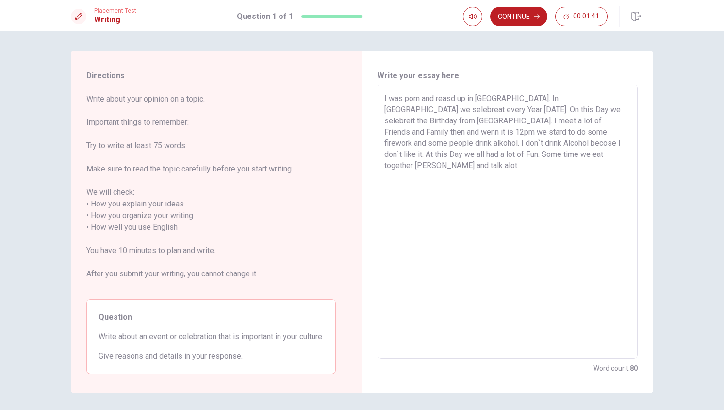
click at [426, 123] on textarea "I was porn and reasd up in [GEOGRAPHIC_DATA]. In [GEOGRAPHIC_DATA] we selebreat…" at bounding box center [507, 222] width 246 height 258
click at [566, 181] on textarea "I was porn and reasd up in [GEOGRAPHIC_DATA]. In [GEOGRAPHIC_DATA] we selebreat…" at bounding box center [507, 222] width 246 height 258
click at [520, 15] on button "Continue" at bounding box center [518, 16] width 57 height 19
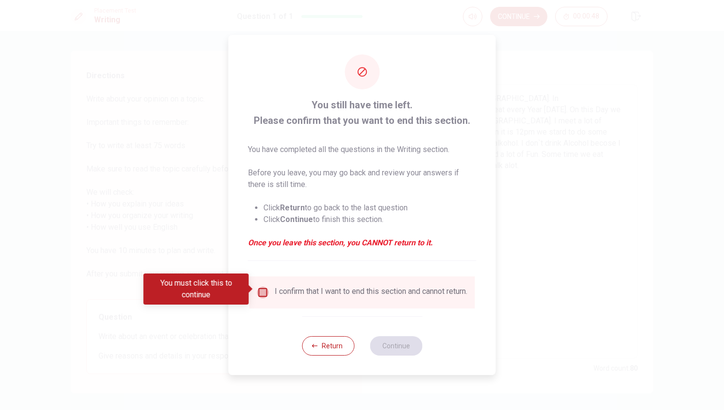
click at [263, 291] on input "You must click this to continue" at bounding box center [263, 292] width 12 height 12
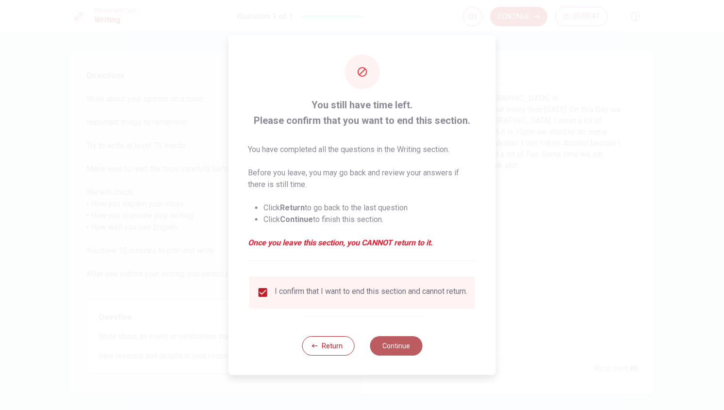
click at [401, 348] on button "Continue" at bounding box center [396, 345] width 52 height 19
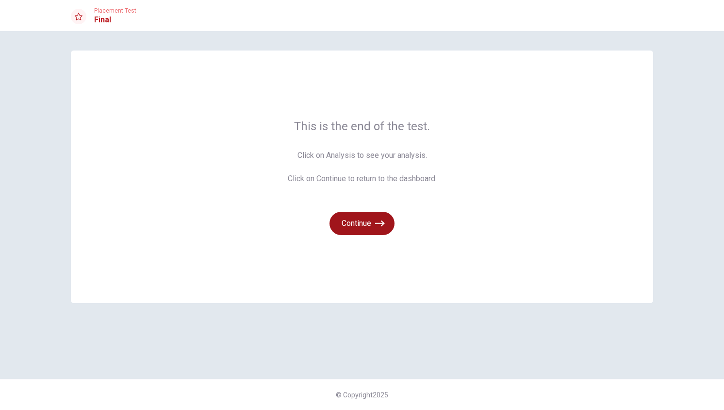
click at [380, 223] on icon "button" at bounding box center [380, 223] width 10 height 6
